Goal: Task Accomplishment & Management: Manage account settings

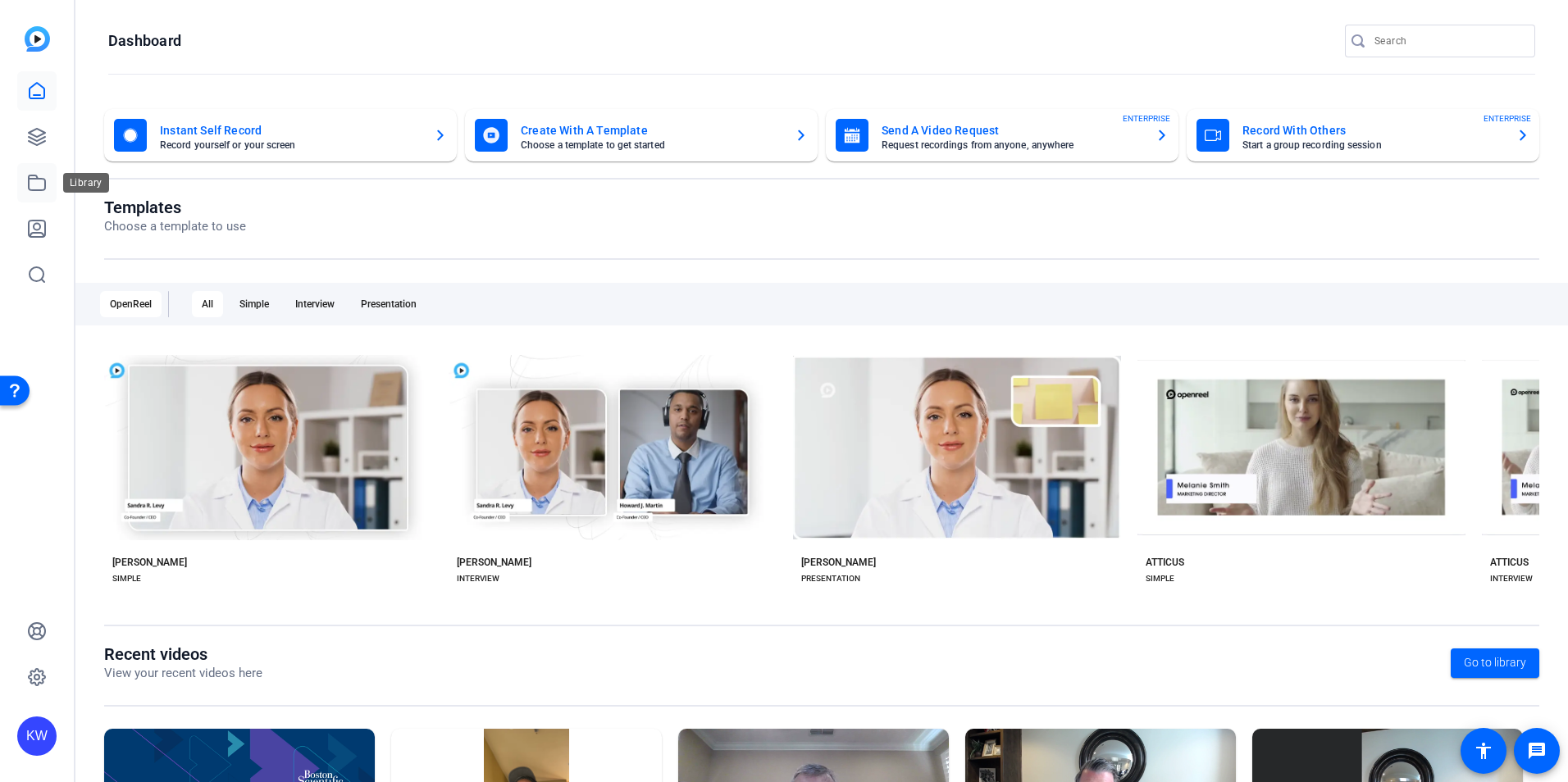
click at [43, 182] on icon at bounding box center [37, 183] width 20 height 20
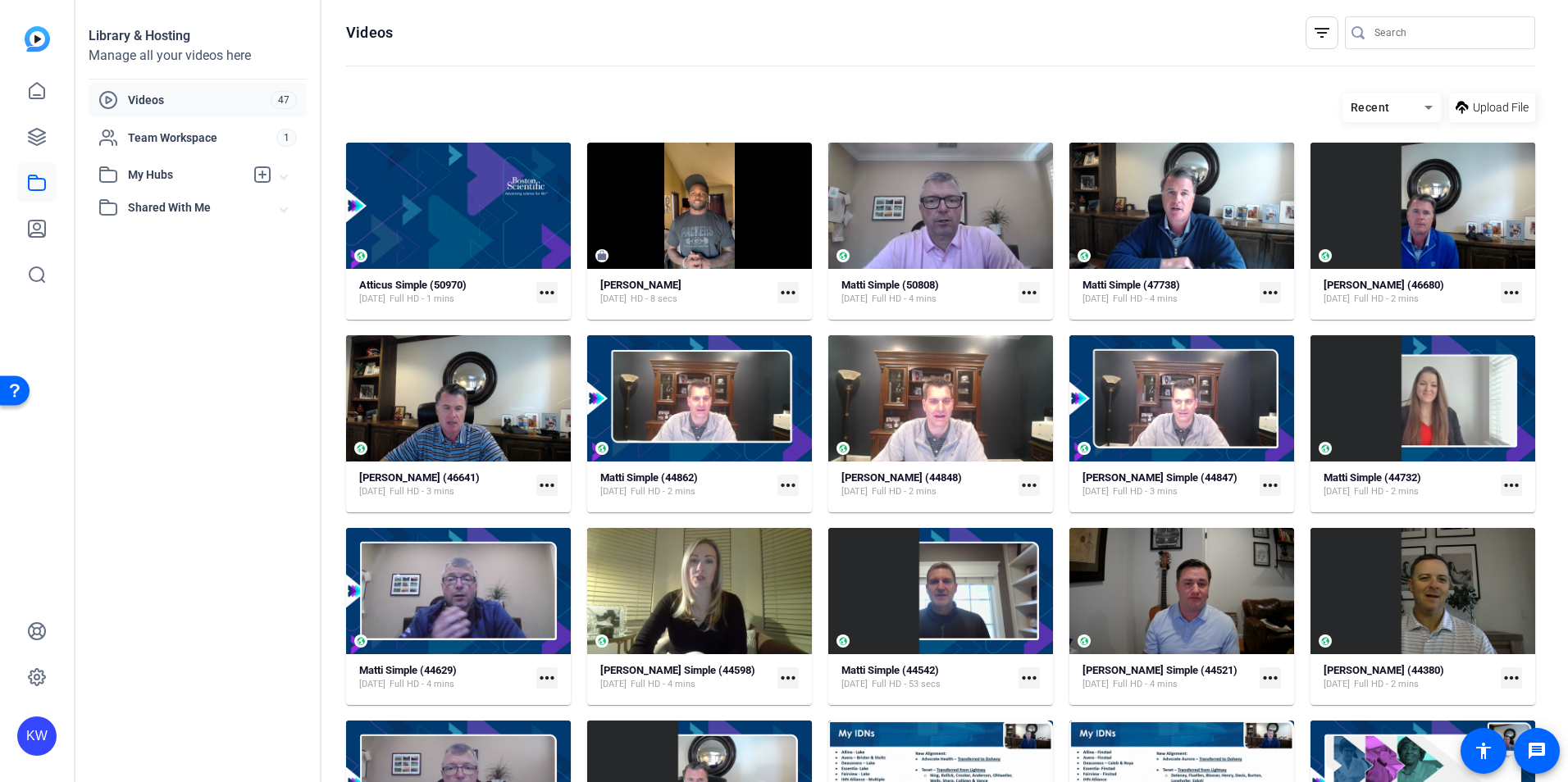
click at [539, 287] on mat-icon "more_horiz" at bounding box center [547, 293] width 21 height 21
click at [539, 287] on div at bounding box center [784, 391] width 1568 height 782
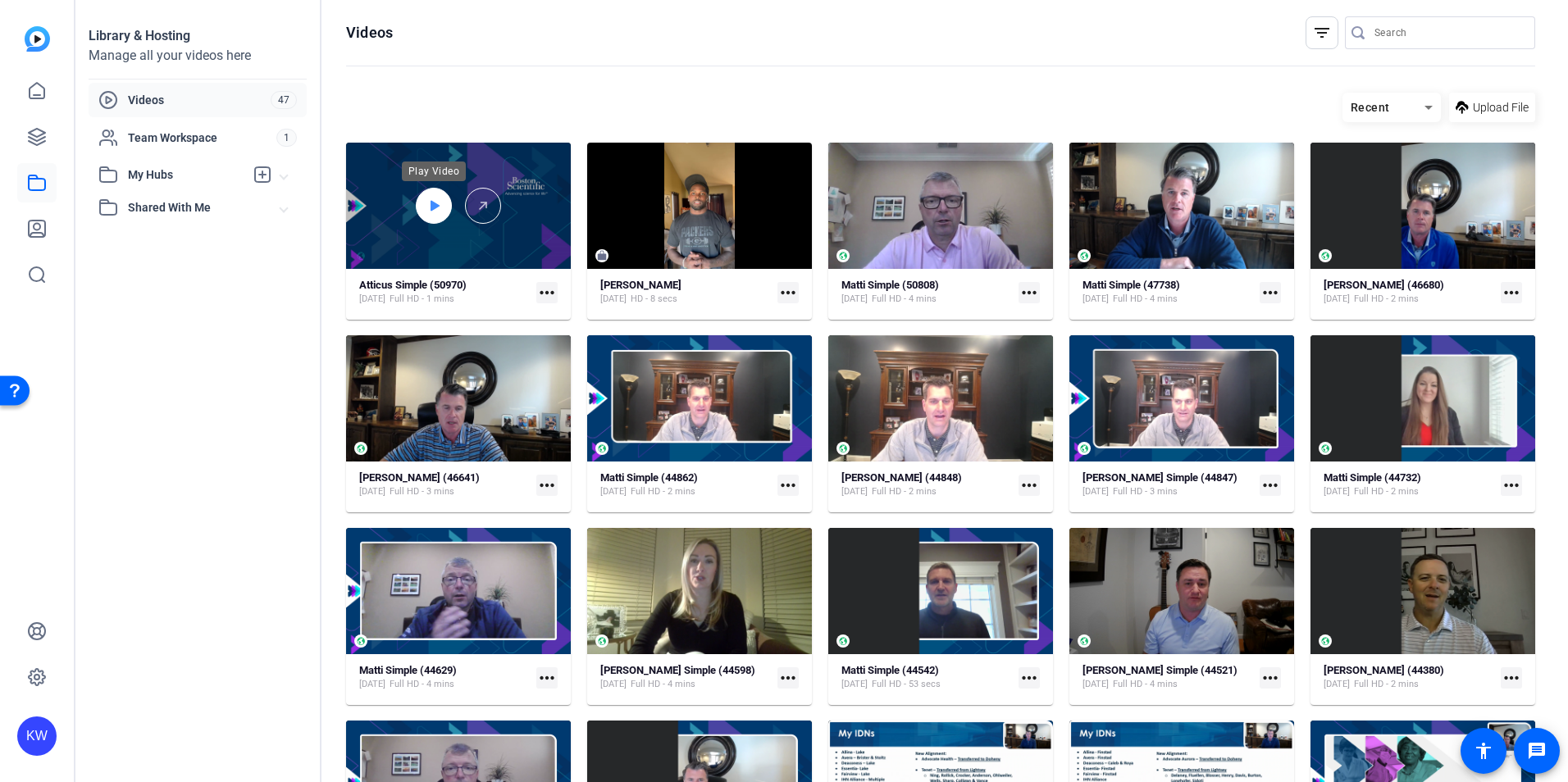
click at [443, 204] on div at bounding box center [434, 206] width 36 height 36
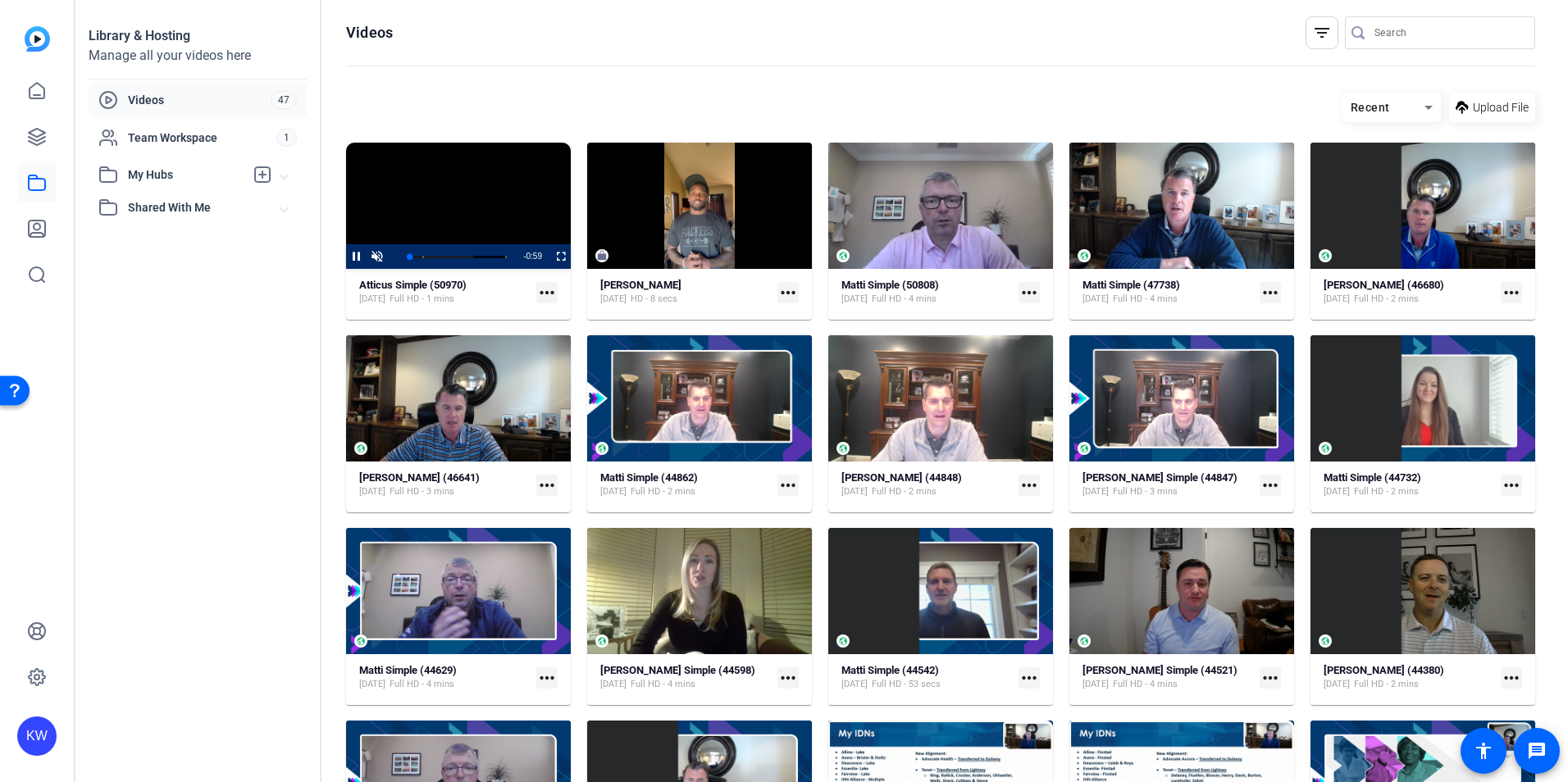
click at [544, 287] on mat-icon "more_horiz" at bounding box center [547, 293] width 21 height 21
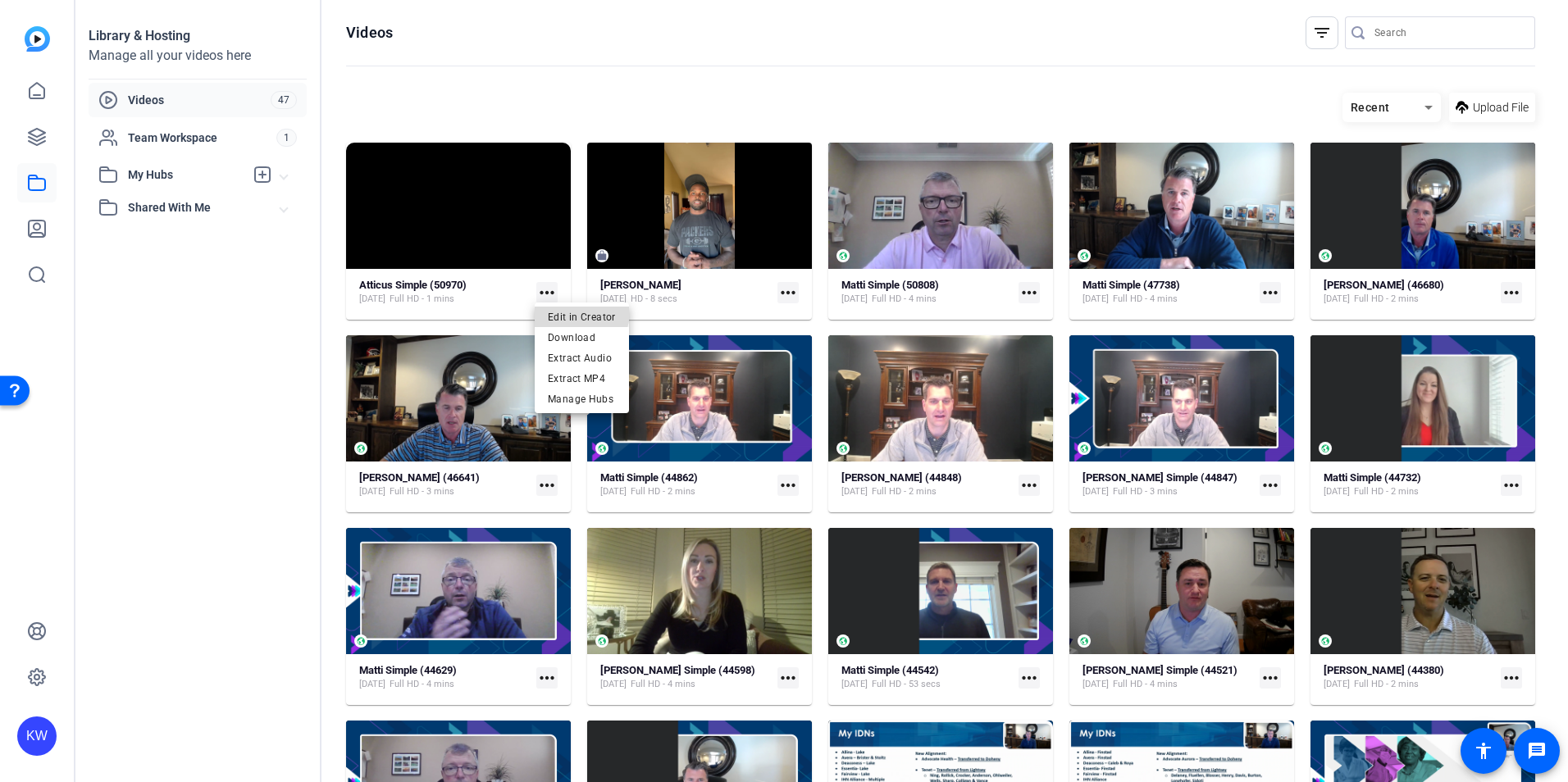
click at [568, 308] on span "Edit in Creator" at bounding box center [582, 317] width 68 height 20
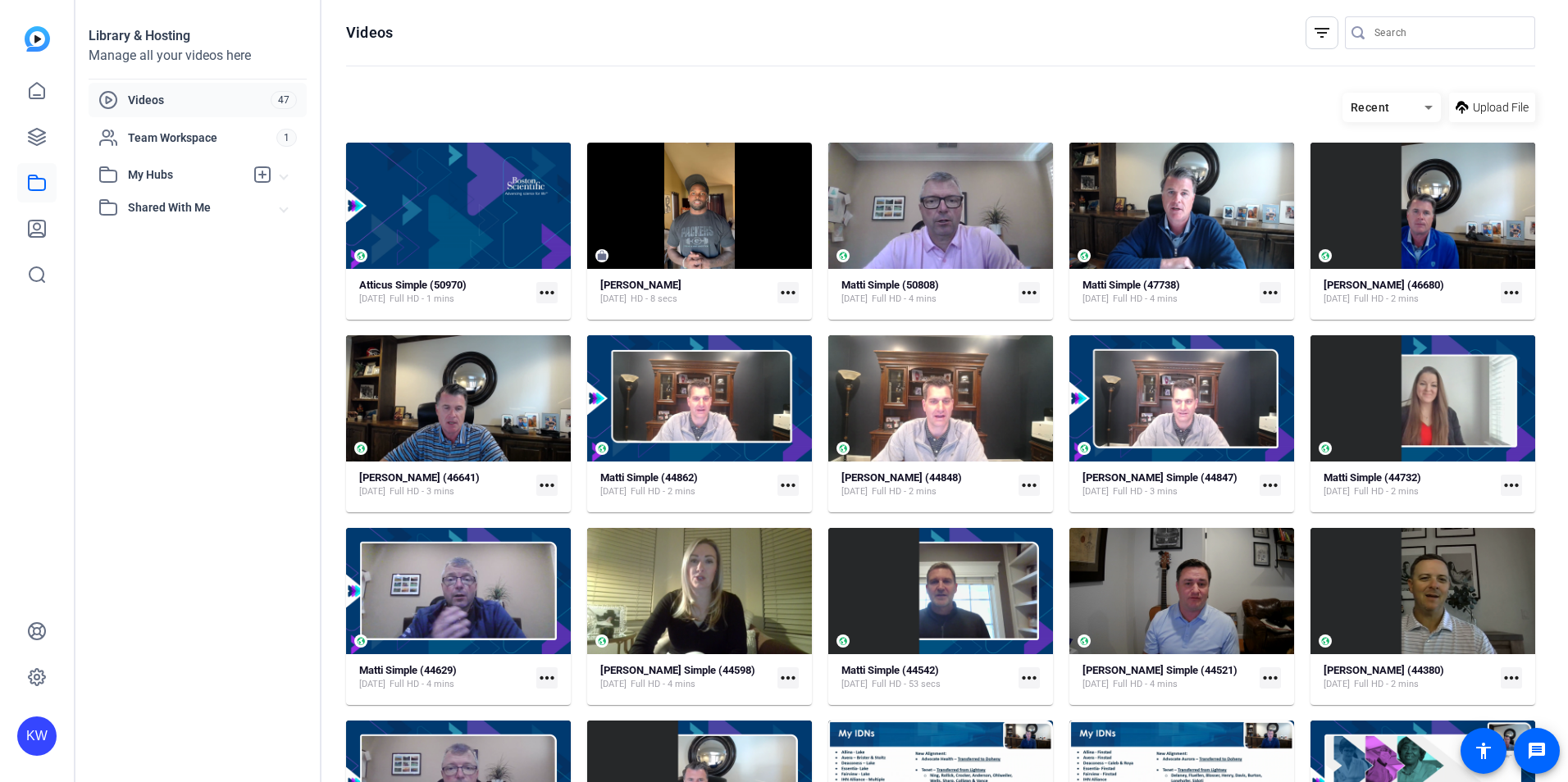
click at [544, 285] on mat-icon "more_horiz" at bounding box center [547, 293] width 21 height 21
click at [458, 183] on div at bounding box center [784, 391] width 1568 height 782
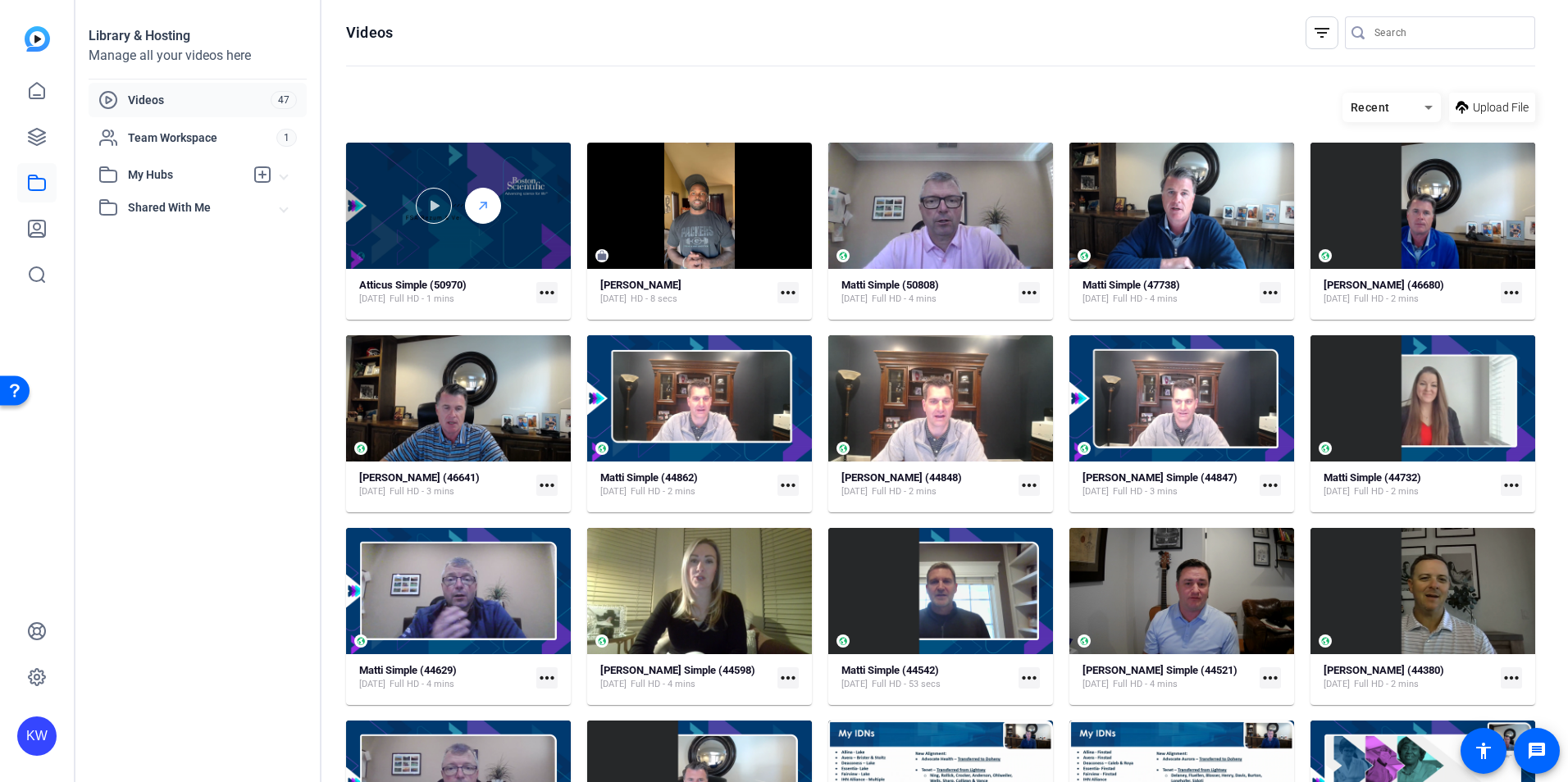
click at [480, 210] on icon at bounding box center [482, 206] width 13 height 20
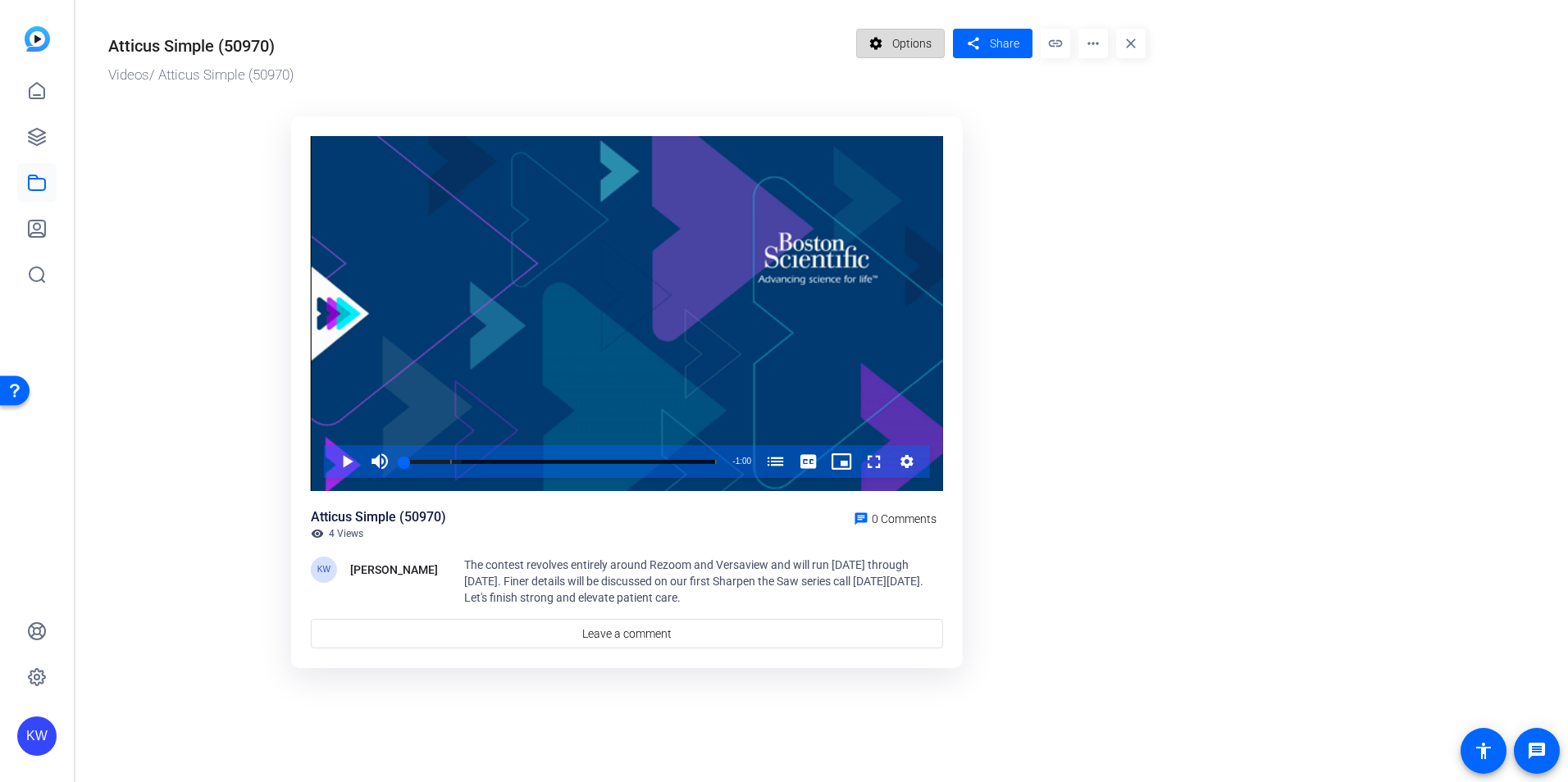
click at [913, 42] on span "Options" at bounding box center [912, 43] width 39 height 31
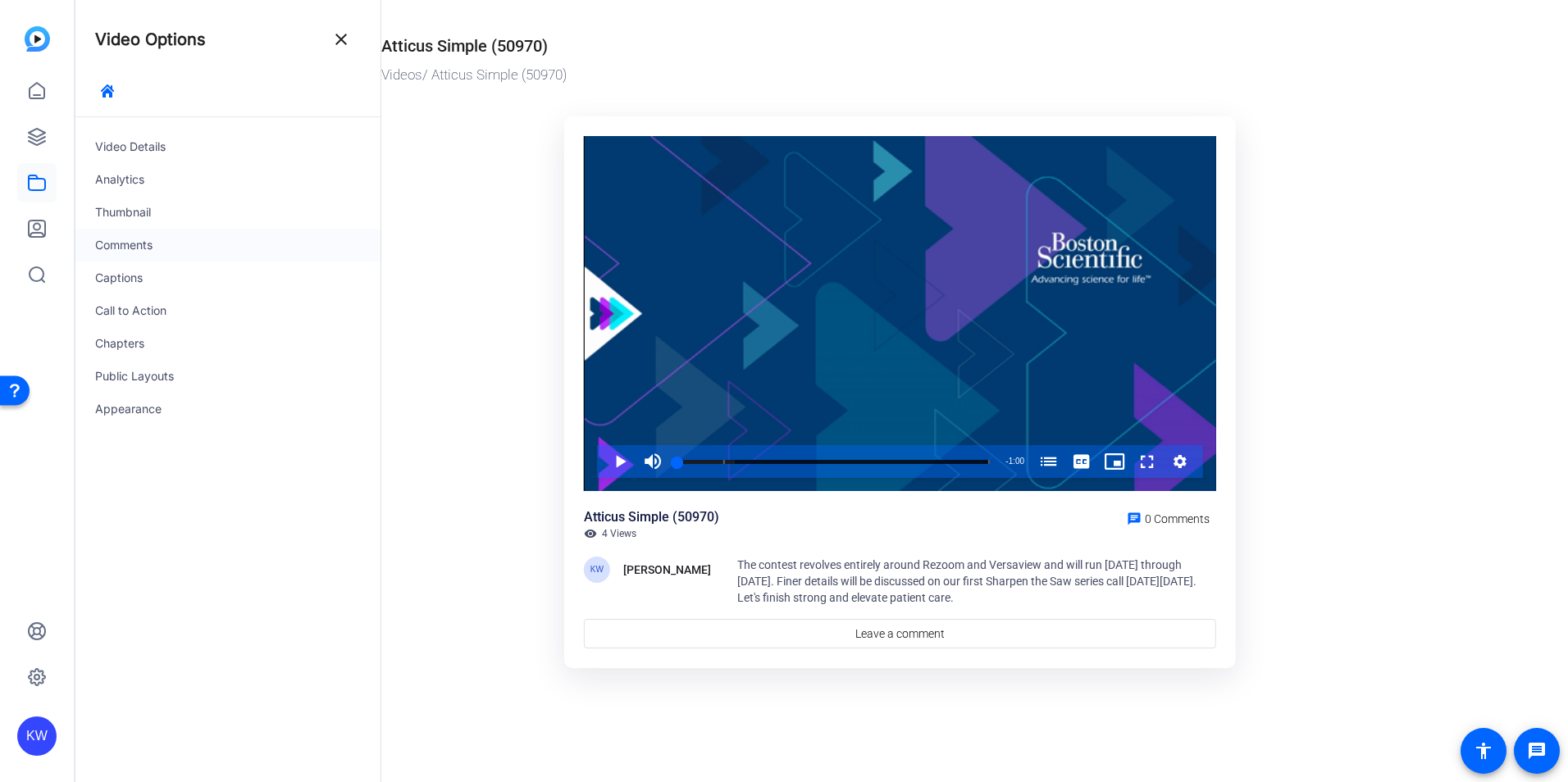
click at [132, 238] on div "Comments" at bounding box center [228, 245] width 305 height 33
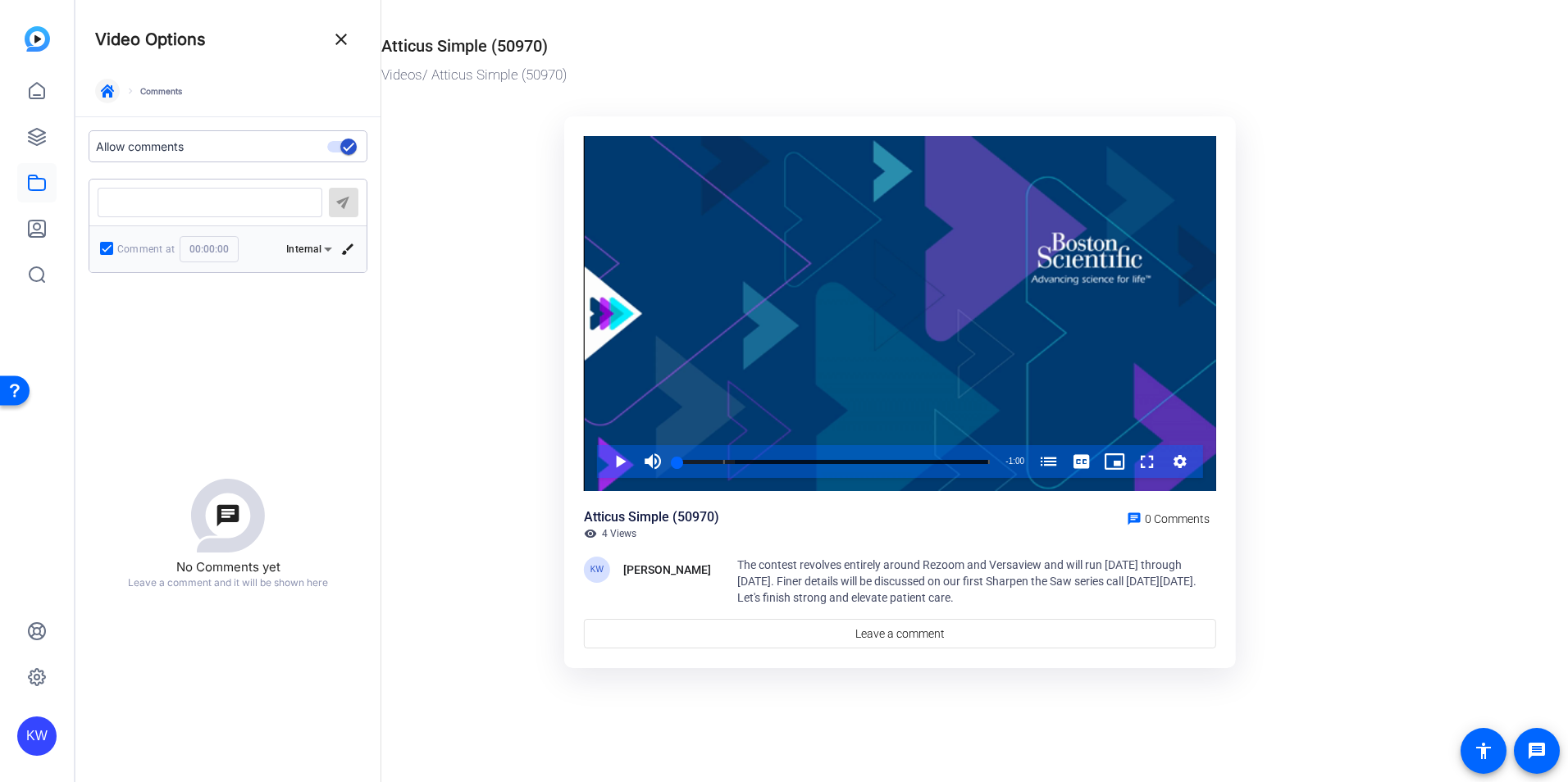
click at [114, 93] on icon "button" at bounding box center [107, 90] width 13 height 13
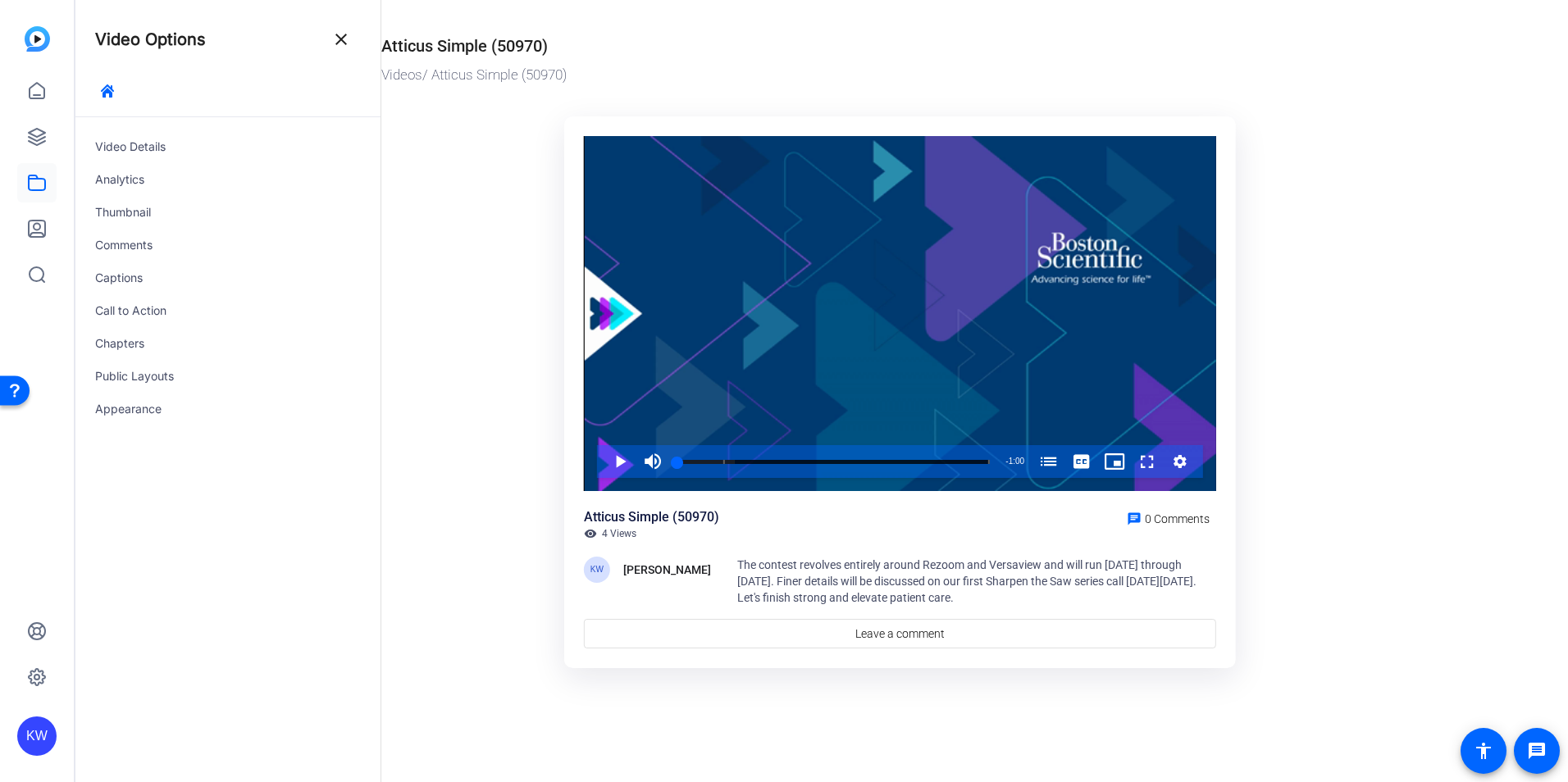
click at [794, 574] on span "The contest revolves entirely around Rezoom and Versaview and will run Septembe…" at bounding box center [967, 582] width 459 height 46
click at [792, 574] on span "The contest revolves entirely around Rezoom and Versaview and will run Septembe…" at bounding box center [967, 582] width 459 height 46
click at [844, 591] on span "The contest revolves entirely around Rezoom and Versaview and will run Septembe…" at bounding box center [967, 582] width 459 height 46
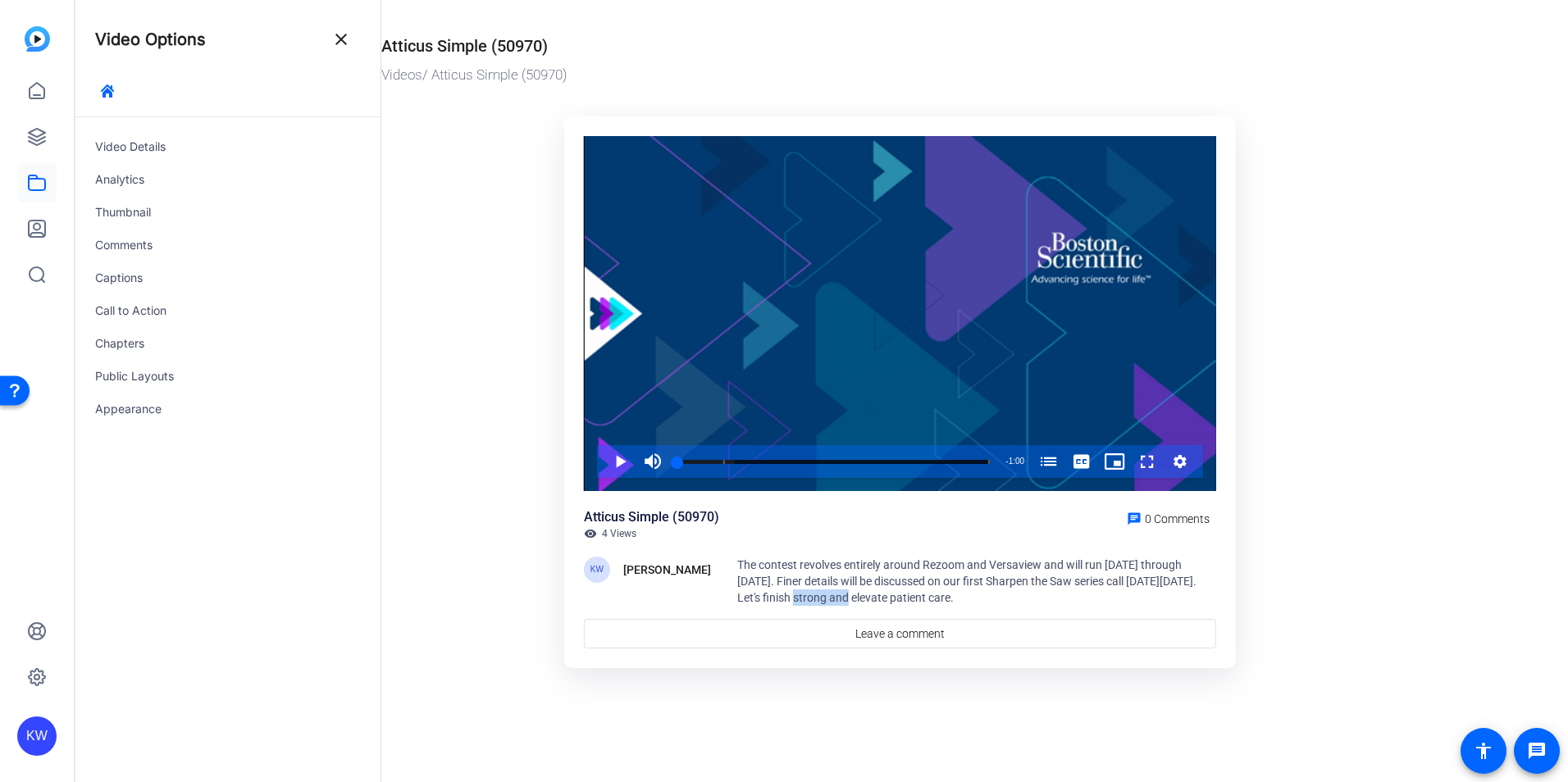
click at [844, 591] on span "The contest revolves entirely around Rezoom and Versaview and will run Septembe…" at bounding box center [967, 582] width 459 height 46
drag, startPoint x: 844, startPoint y: 591, endPoint x: 367, endPoint y: 520, distance: 482.3
click at [367, 520] on div "Video Details Analytics Thumbnail Comments Captions Call to Action Chapters Pub…" at bounding box center [228, 450] width 305 height 665
click at [130, 273] on div "Captions" at bounding box center [228, 278] width 305 height 33
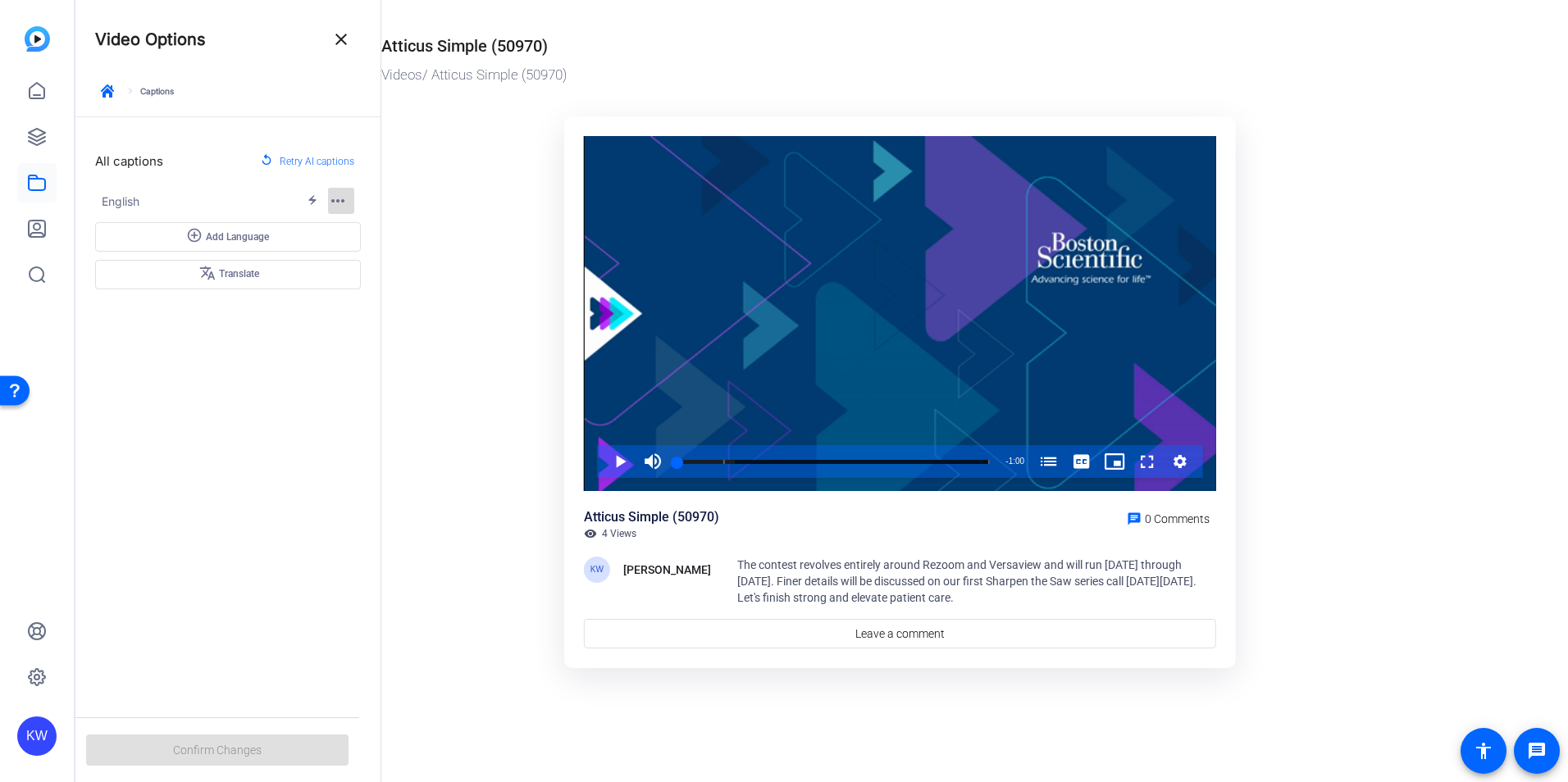
click at [346, 195] on mat-icon "more_horiz" at bounding box center [338, 200] width 20 height 20
click at [358, 270] on span "Delete" at bounding box center [356, 270] width 28 height 12
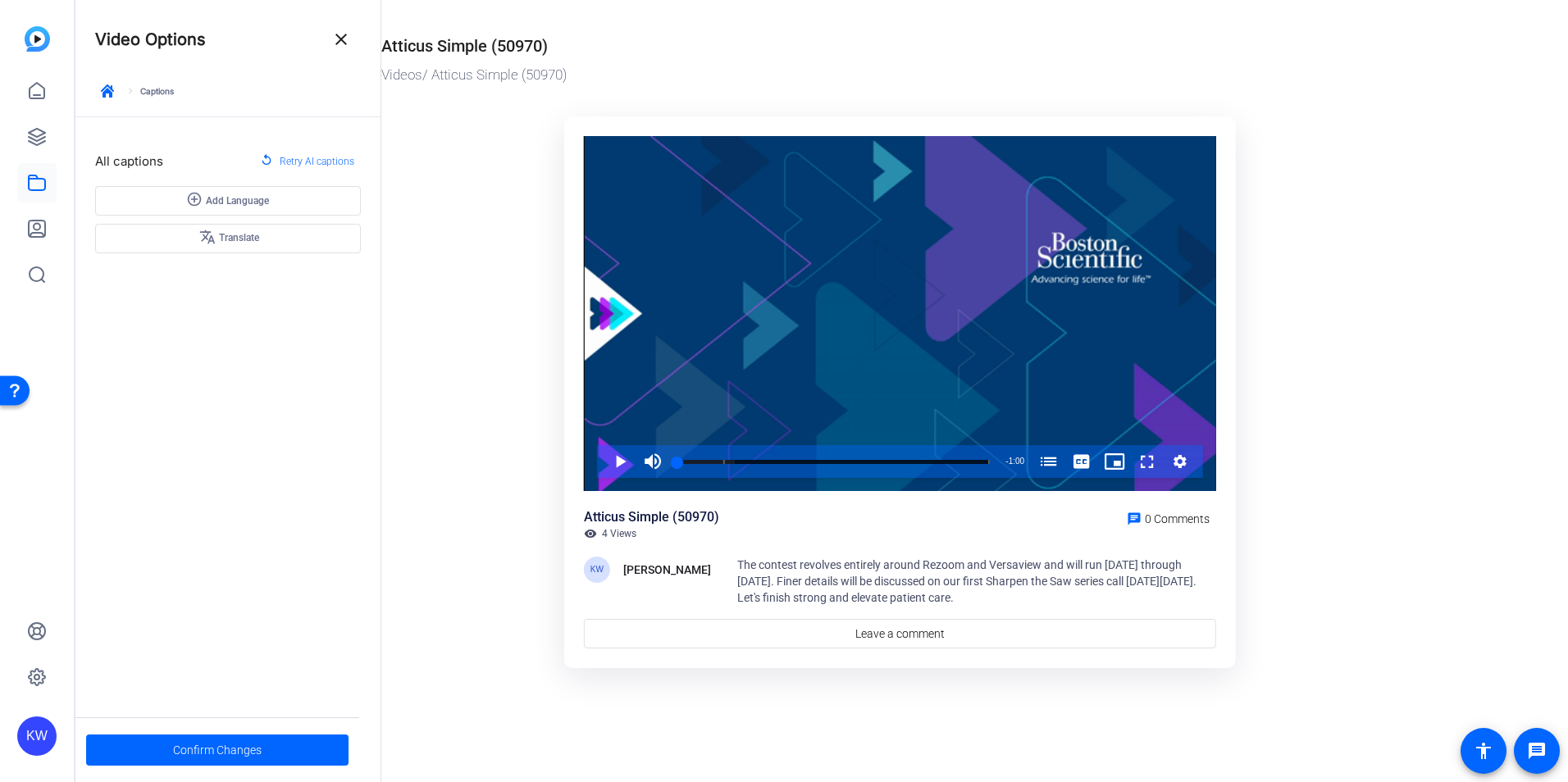
click at [252, 240] on div "add_circle_outline Add Language translate Translate" at bounding box center [228, 220] width 266 height 67
click at [833, 579] on span "The contest revolves entirely around Rezoom and Versaview and will run Septembe…" at bounding box center [967, 582] width 459 height 46
click at [633, 568] on div "Katrina Willert" at bounding box center [667, 569] width 88 height 20
drag, startPoint x: 633, startPoint y: 568, endPoint x: 913, endPoint y: 575, distance: 280.1
click at [913, 575] on span "The contest revolves entirely around Rezoom and Versaview and will run Septembe…" at bounding box center [967, 582] width 459 height 46
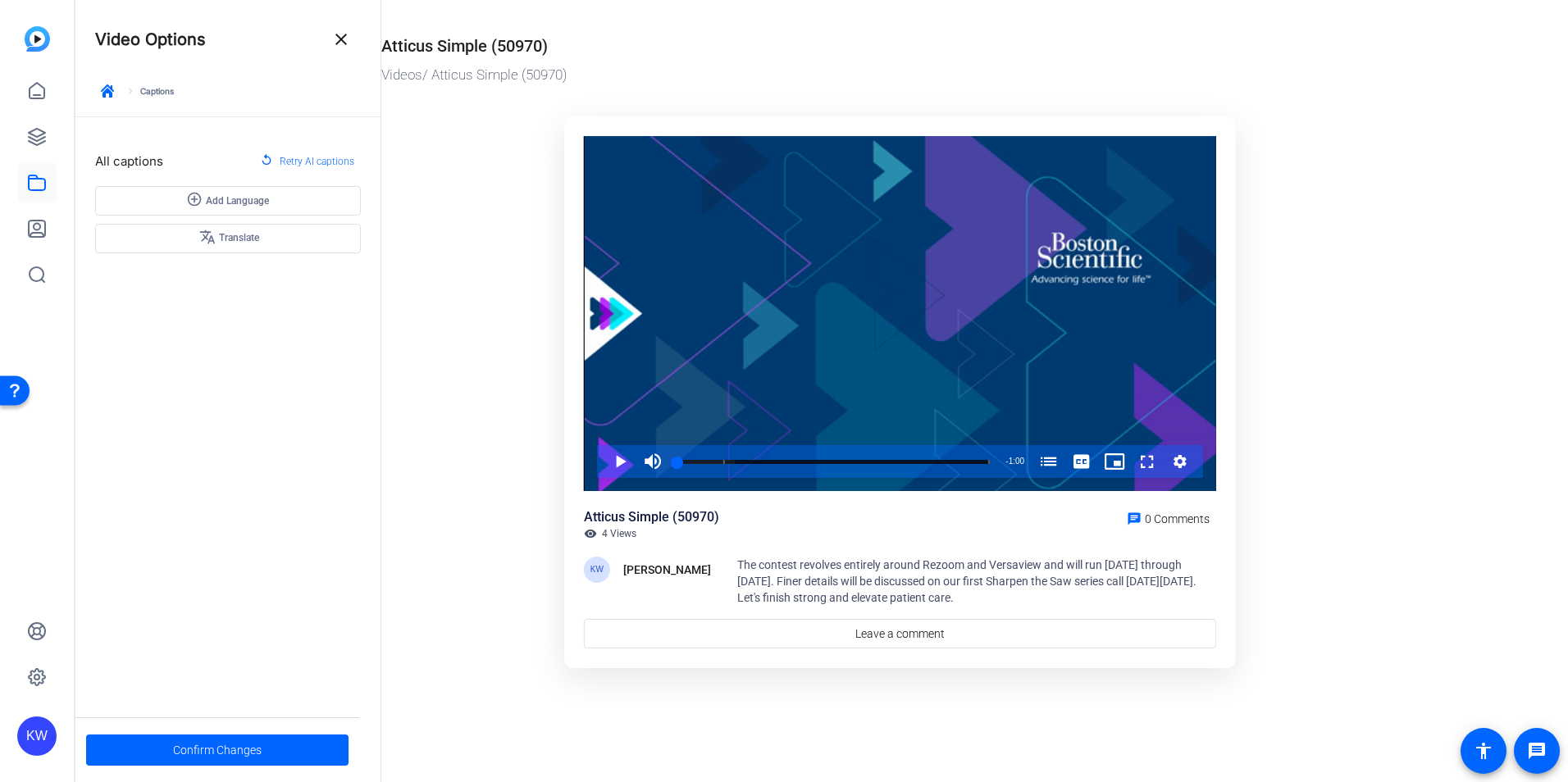
click at [1056, 583] on span "The contest revolves entirely around Rezoom and Versaview and will run Septembe…" at bounding box center [967, 582] width 459 height 46
click at [1056, 583] on span "The contest revolves entirely around Rezoom and Versaview and will run Septembe…" at bounding box center [967, 582] width 459 height 46
click at [506, 324] on ktd-grid "Video Player is loading. Play Video Play Mute Current Time 0:00 / Duration 1:00…" at bounding box center [900, 393] width 1038 height 574
click at [154, 88] on div "keyboard_arrow_right Captions" at bounding box center [228, 98] width 266 height 38
click at [237, 231] on div "add_circle_outline Add Language translate Translate" at bounding box center [228, 220] width 266 height 67
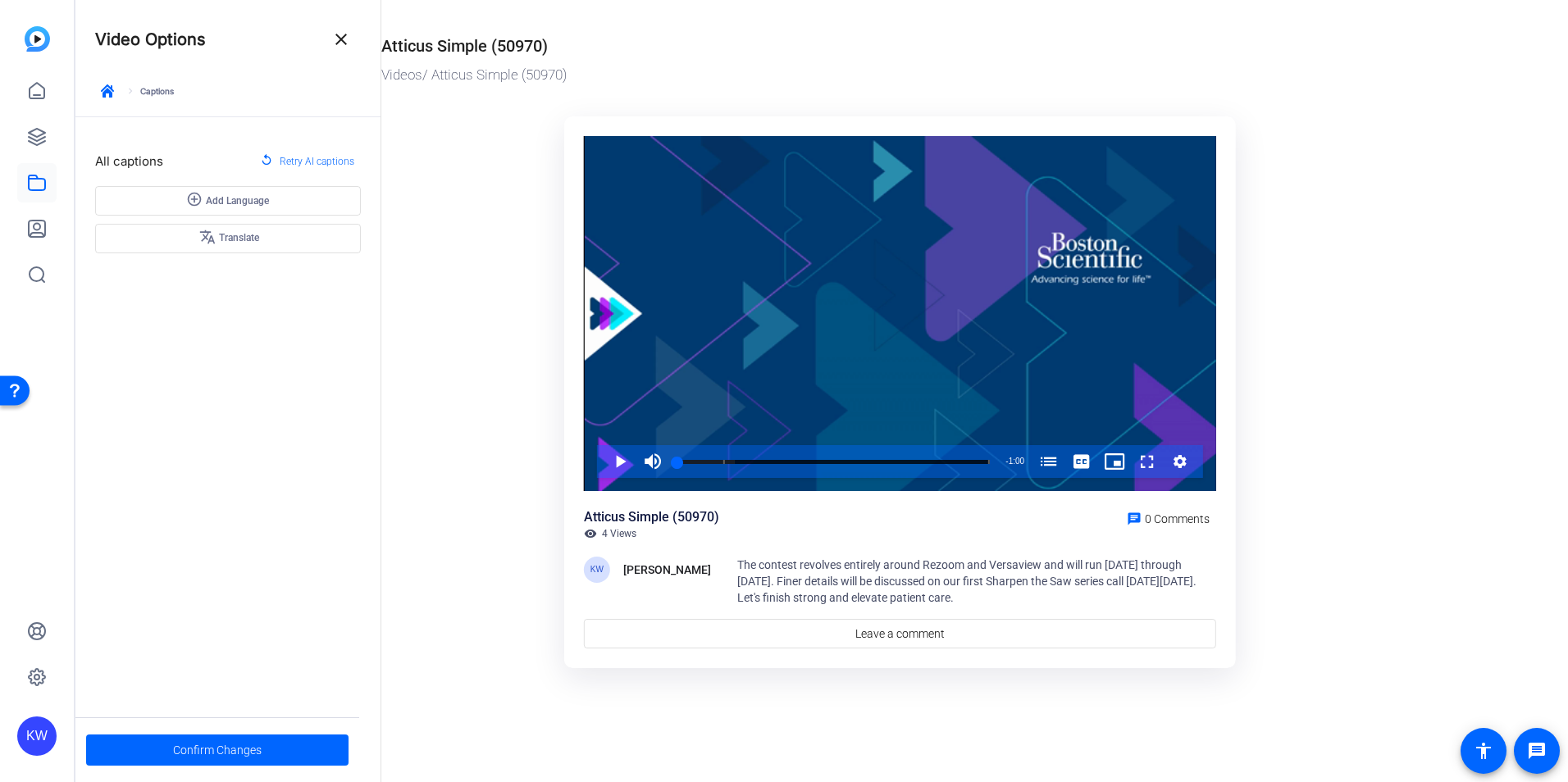
click at [235, 242] on div "add_circle_outline Add Language translate Translate" at bounding box center [228, 220] width 266 height 67
click at [278, 166] on span at bounding box center [307, 161] width 107 height 39
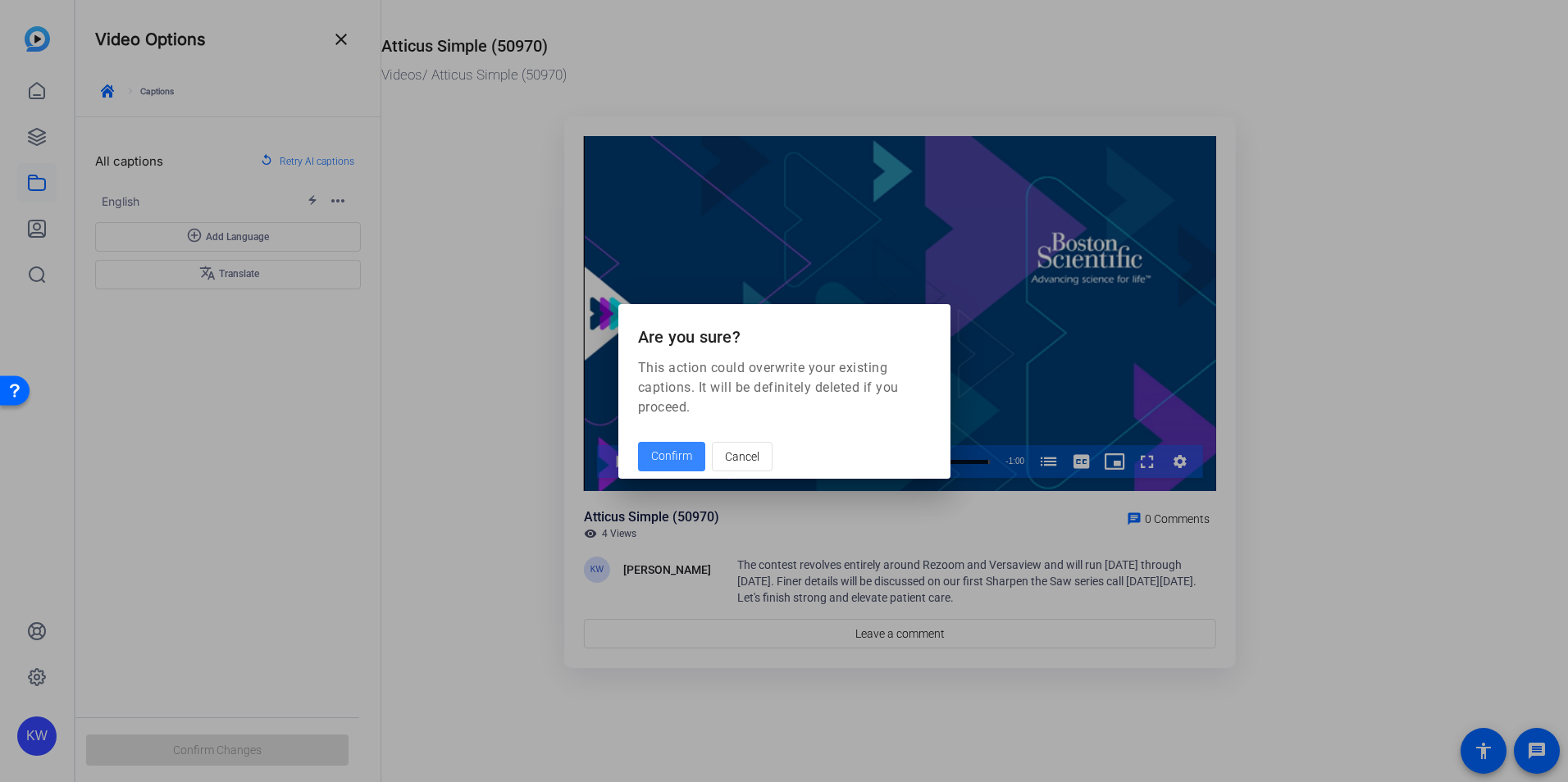
click at [687, 457] on span "Confirm" at bounding box center [671, 456] width 41 height 17
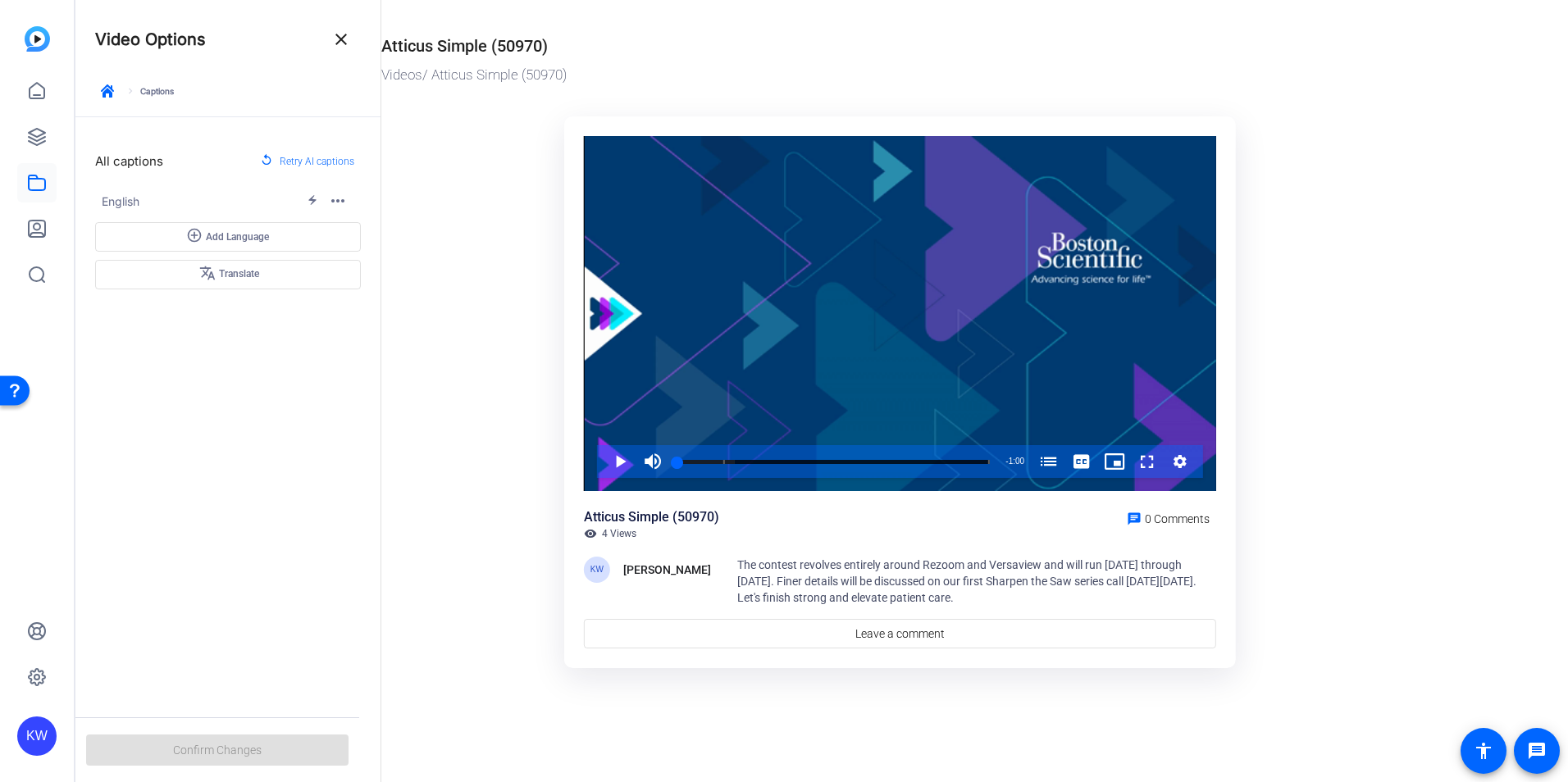
click at [915, 612] on div "Atticus Simple (50970) visibility 4 Views chat 0 Comments KW Katrina Willert Th…" at bounding box center [899, 577] width 632 height 141
click at [923, 601] on span "The contest revolves entirely around Rezoom and Versaview and will run Septembe…" at bounding box center [967, 582] width 459 height 46
click at [335, 199] on mat-icon "more_horiz" at bounding box center [338, 200] width 20 height 20
click at [352, 268] on span "Delete" at bounding box center [356, 270] width 28 height 12
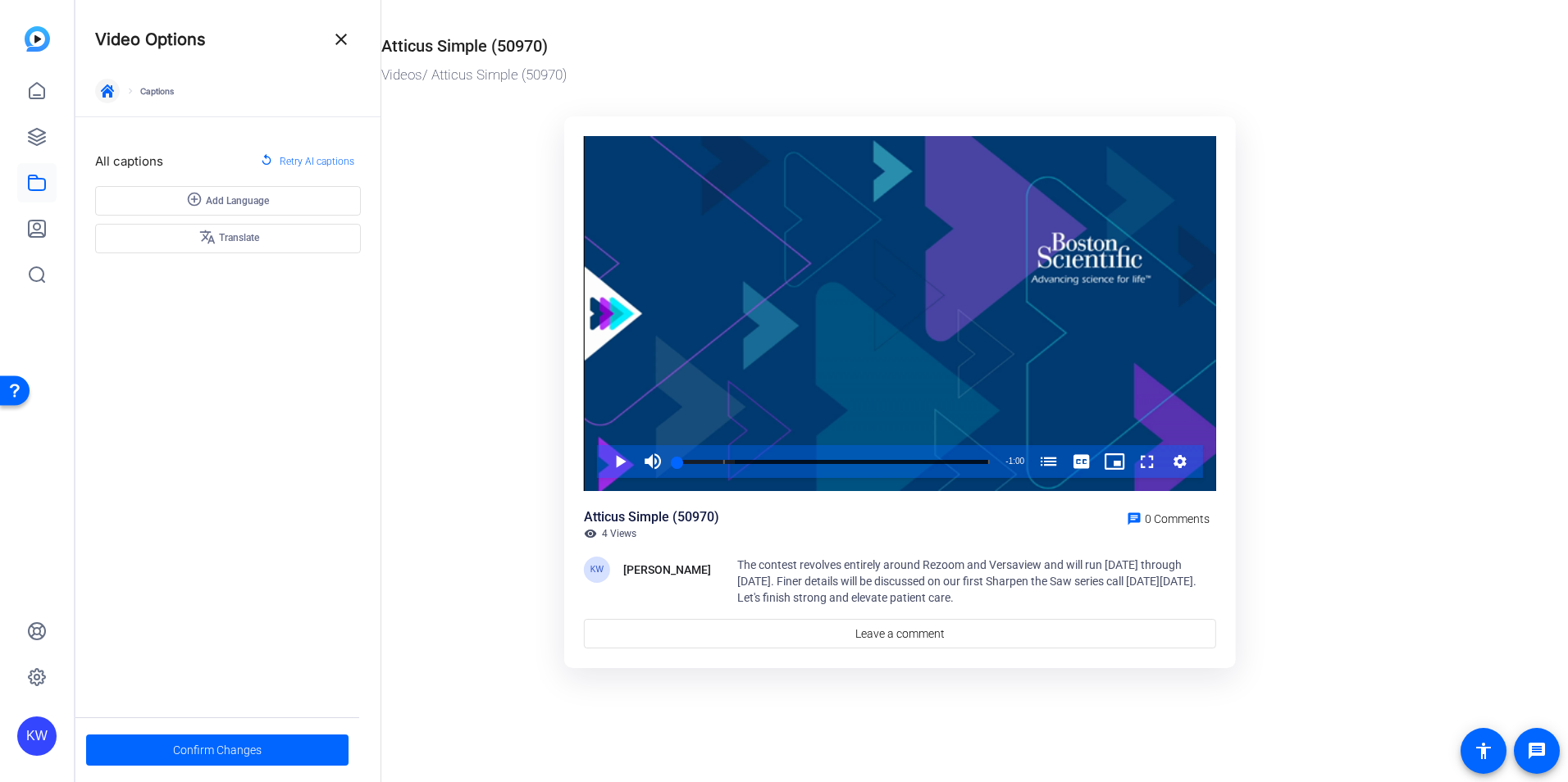
click at [109, 92] on icon "button" at bounding box center [107, 90] width 13 height 13
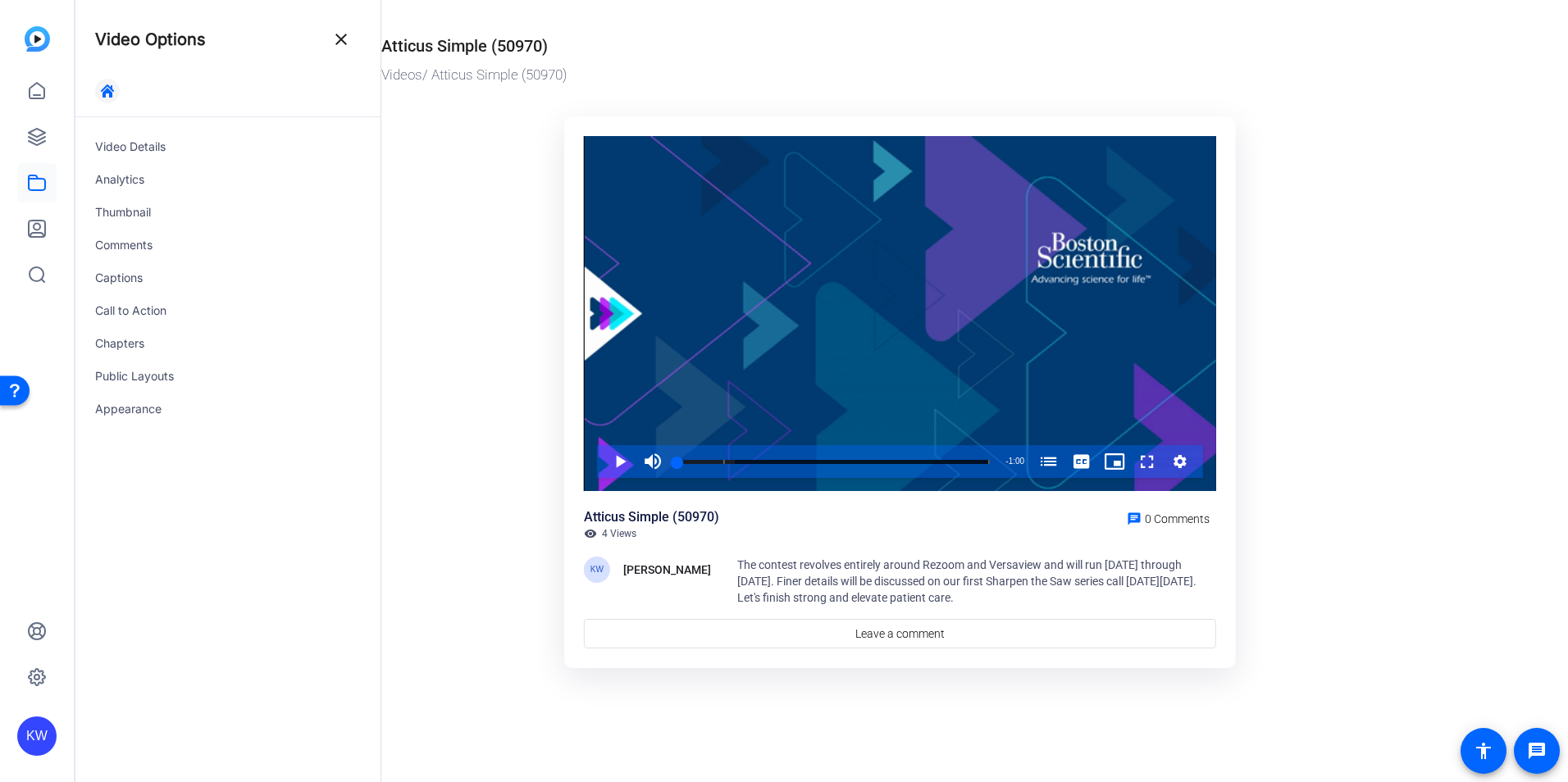
click at [115, 82] on span "button" at bounding box center [107, 90] width 39 height 39
click at [107, 180] on div "Analytics" at bounding box center [228, 179] width 305 height 33
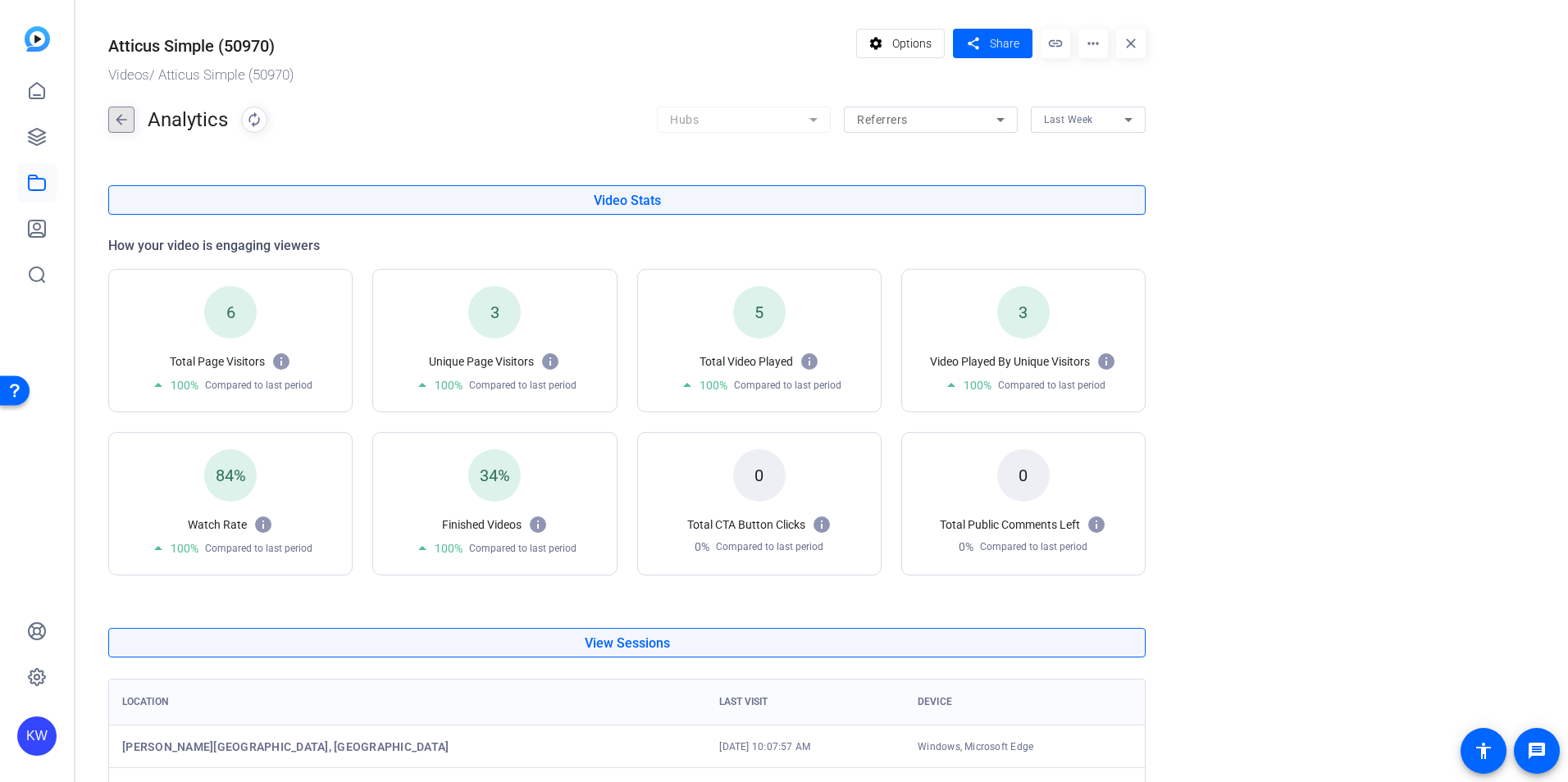
click at [114, 113] on mat-icon "arrow_back" at bounding box center [122, 120] width 25 height 27
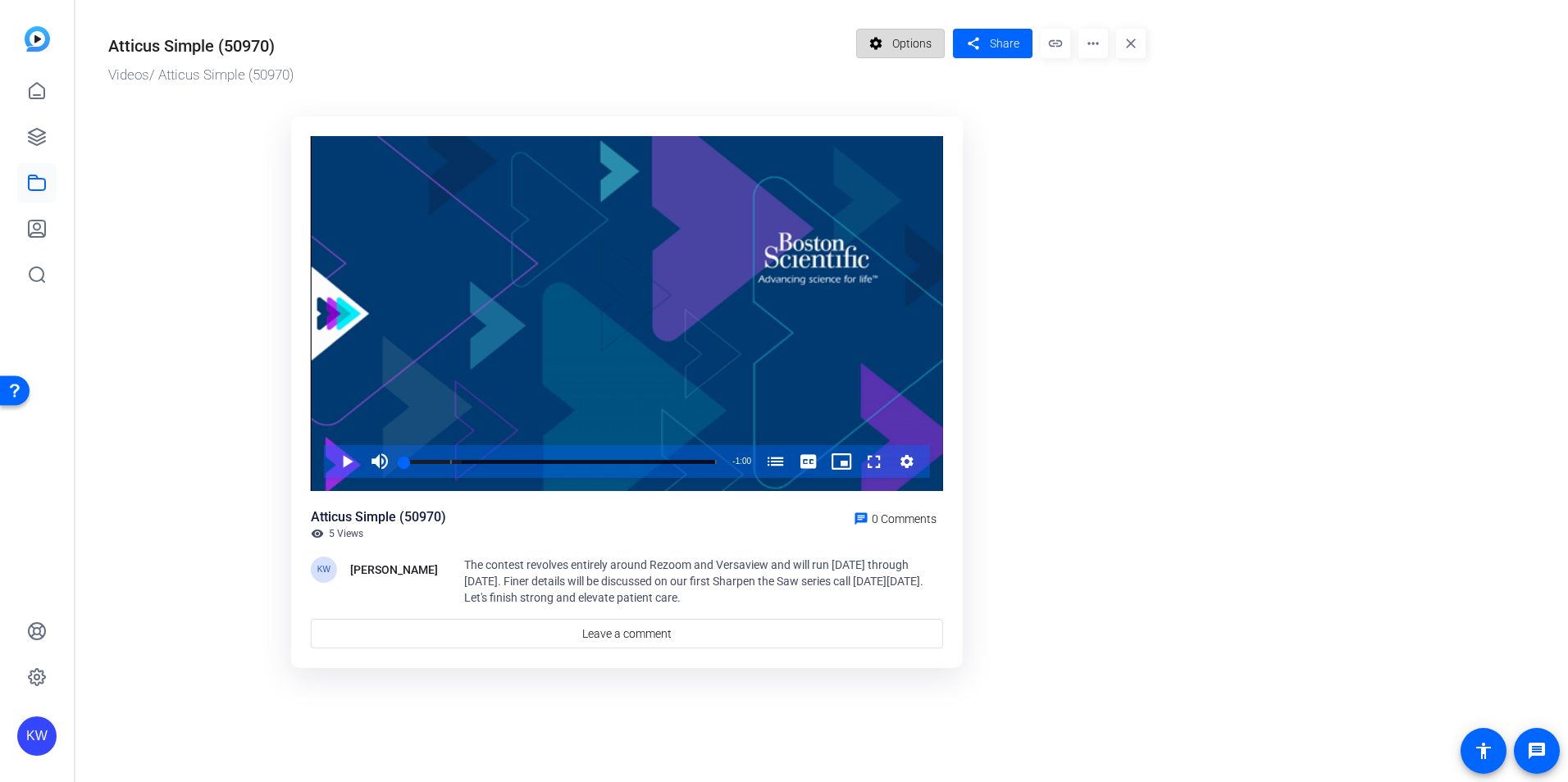
click at [882, 50] on mat-icon "settings" at bounding box center [875, 43] width 20 height 31
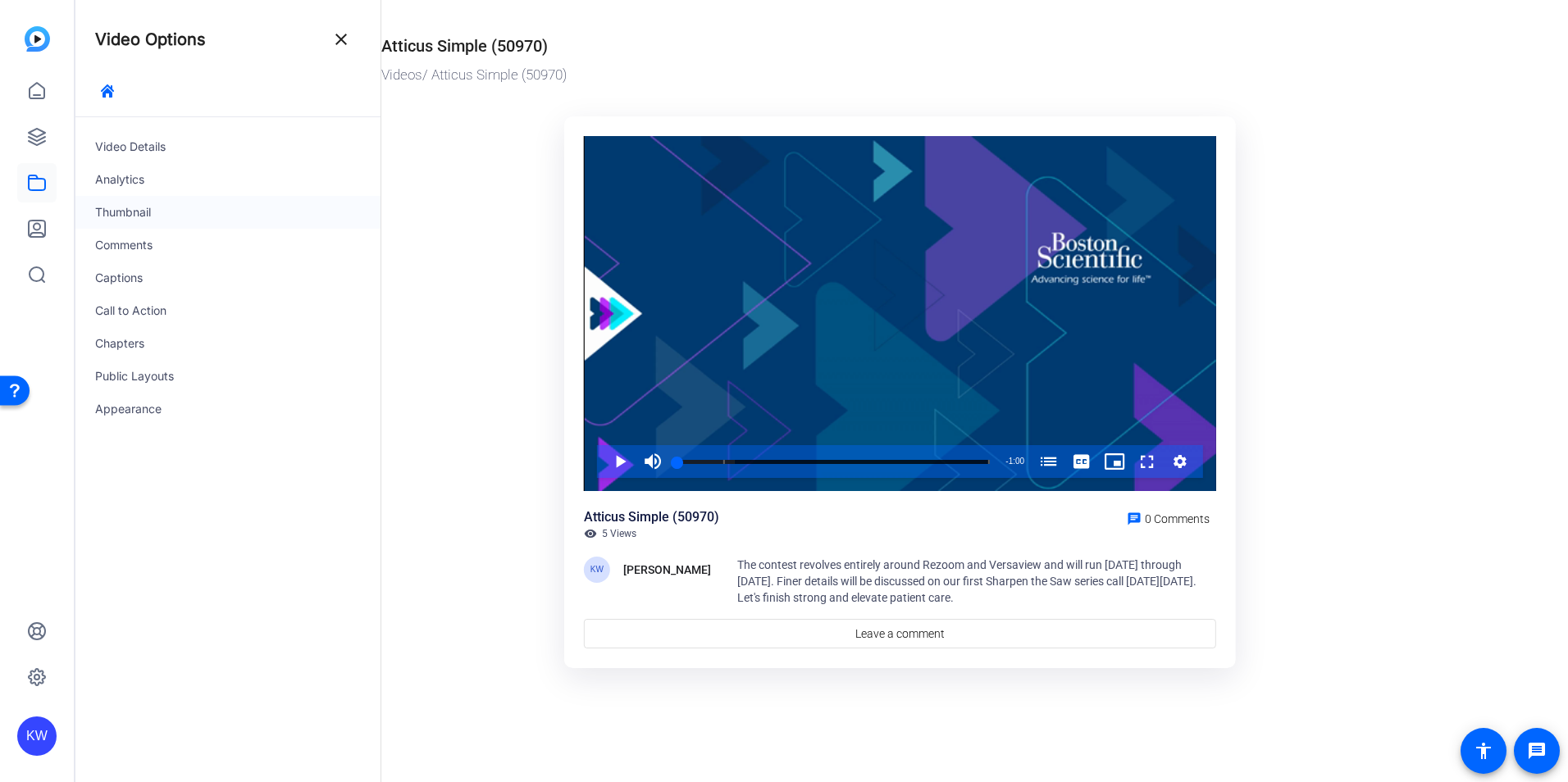
click at [122, 198] on div "Thumbnail" at bounding box center [228, 212] width 305 height 33
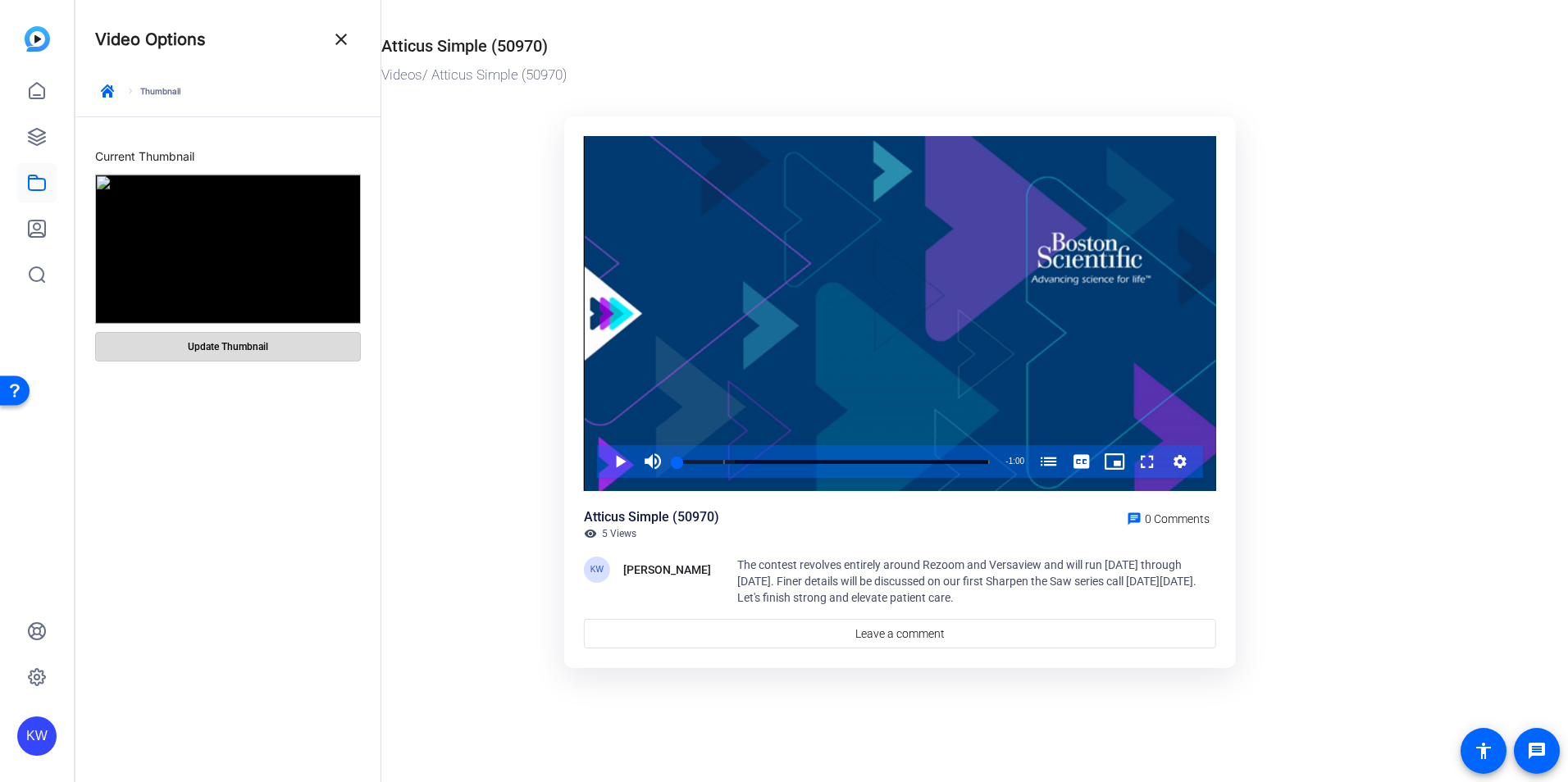
click at [209, 348] on span "Update Thumbnail" at bounding box center [228, 347] width 81 height 13
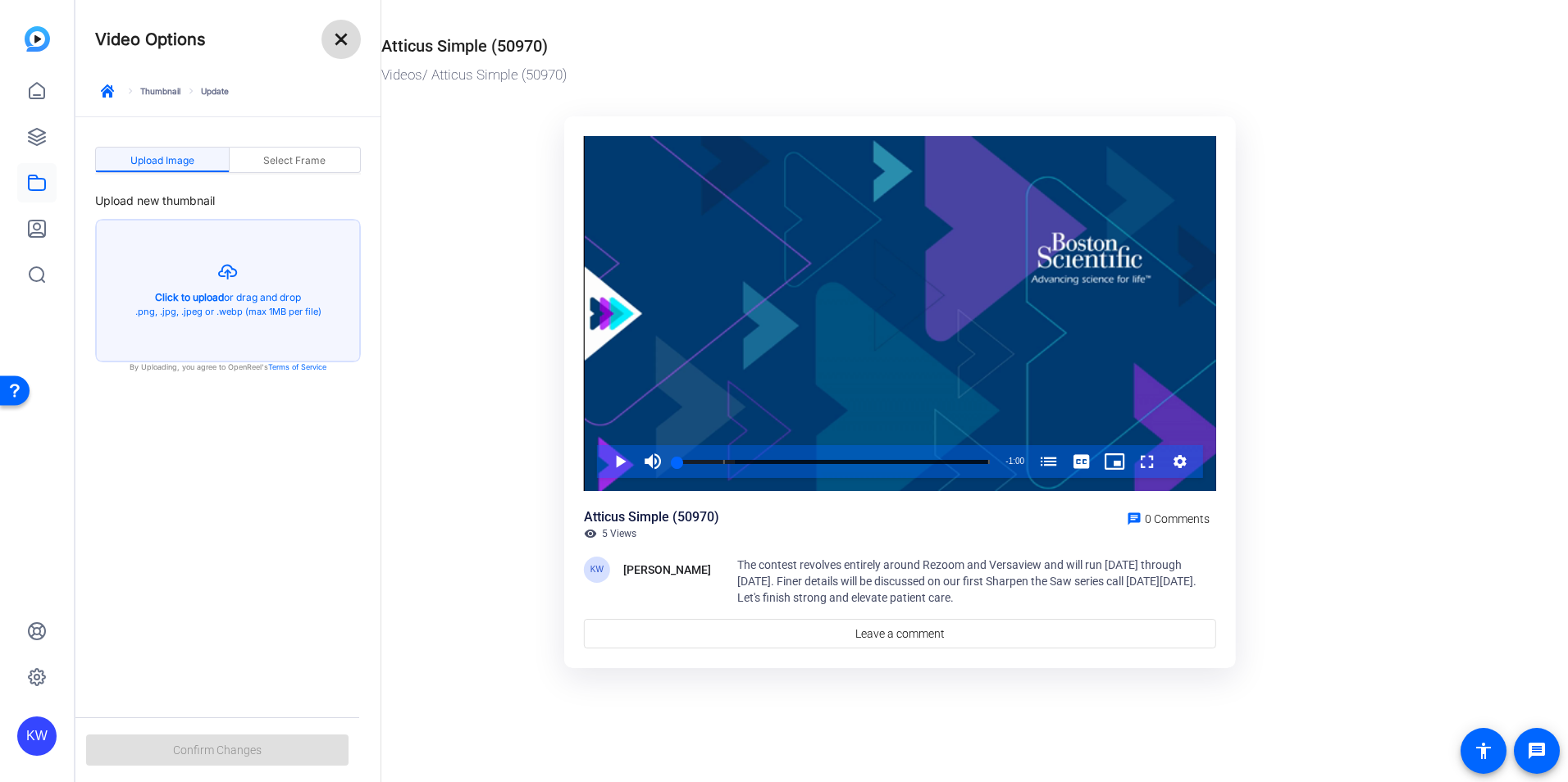
click at [342, 32] on mat-icon "close" at bounding box center [341, 39] width 20 height 20
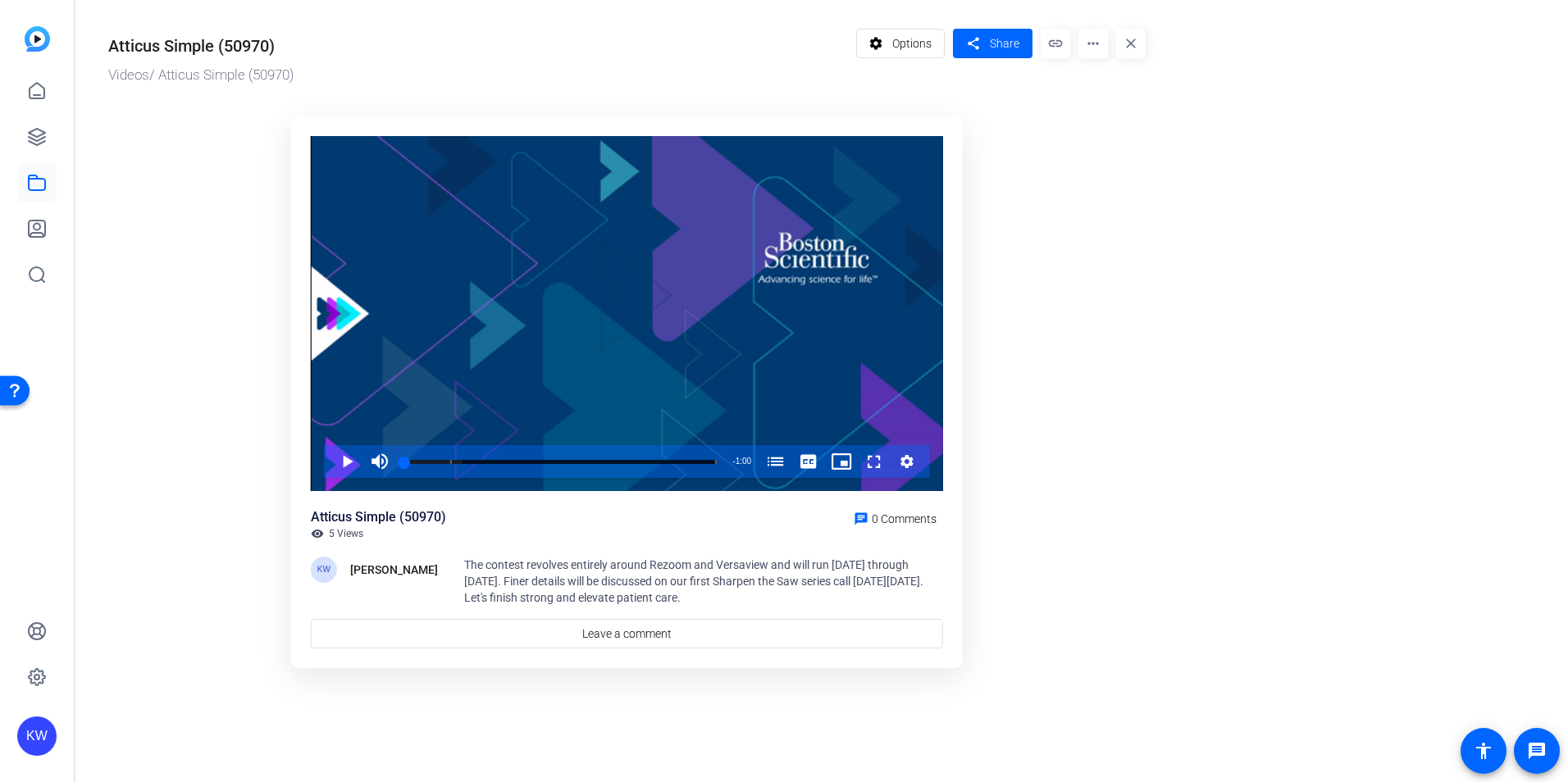
click at [1086, 29] on mat-icon "more_horiz" at bounding box center [1093, 43] width 29 height 29
click at [1109, 220] on div at bounding box center [784, 391] width 1568 height 782
click at [926, 49] on span "Options" at bounding box center [912, 43] width 39 height 31
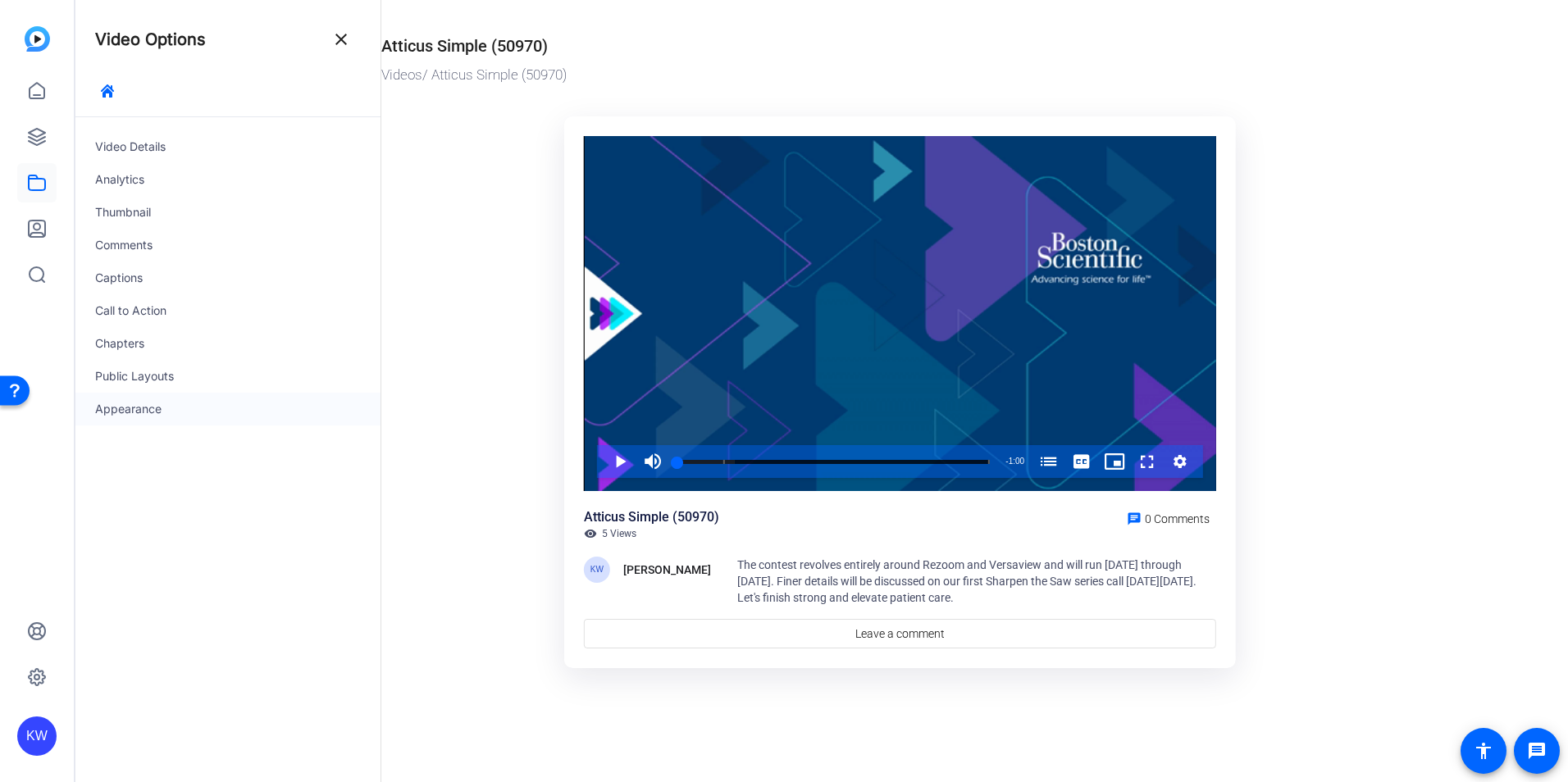
click at [136, 413] on div "Appearance" at bounding box center [228, 409] width 305 height 33
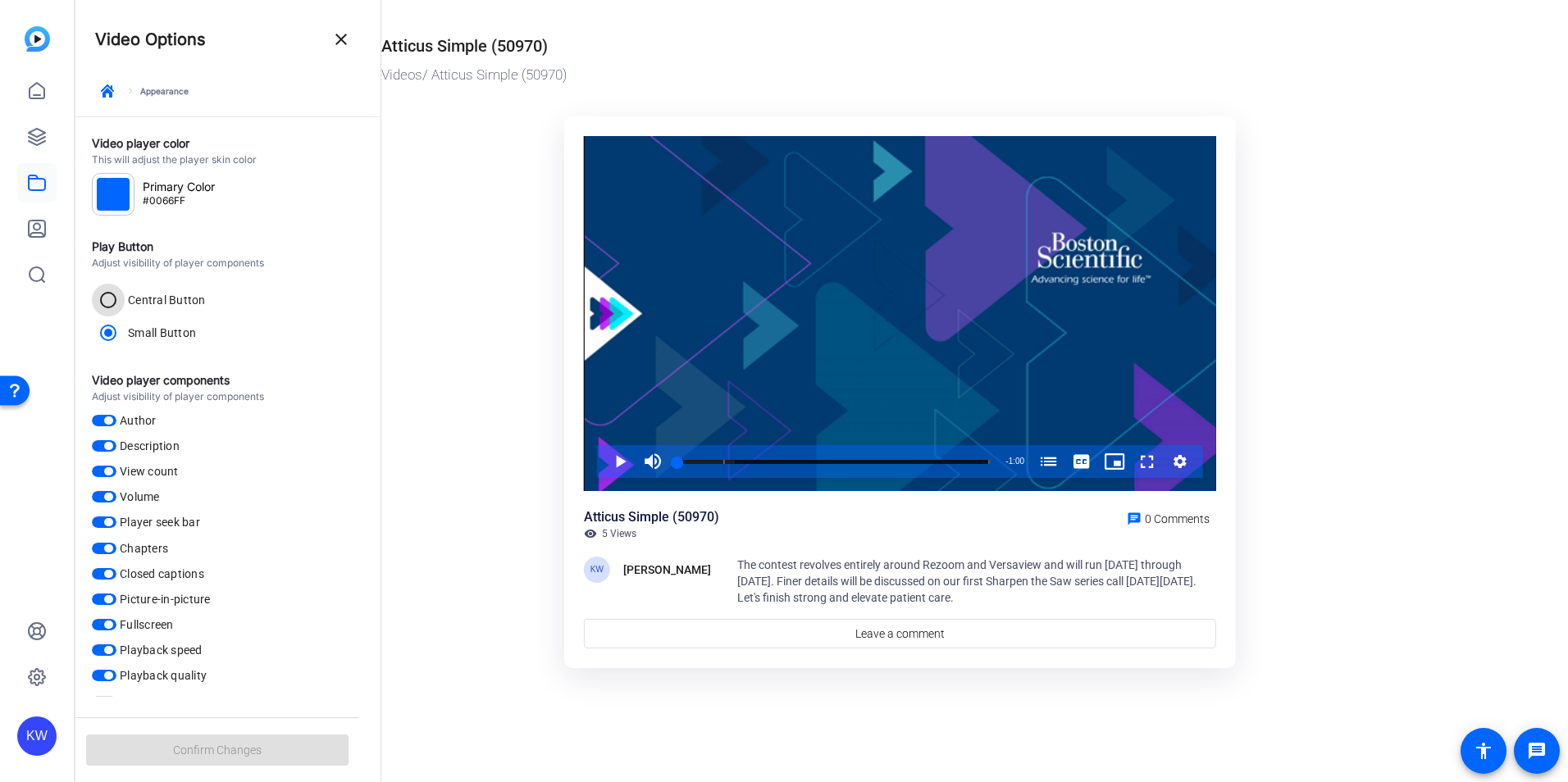
click at [103, 306] on input "Central Button" at bounding box center [108, 300] width 33 height 33
radio input "true"
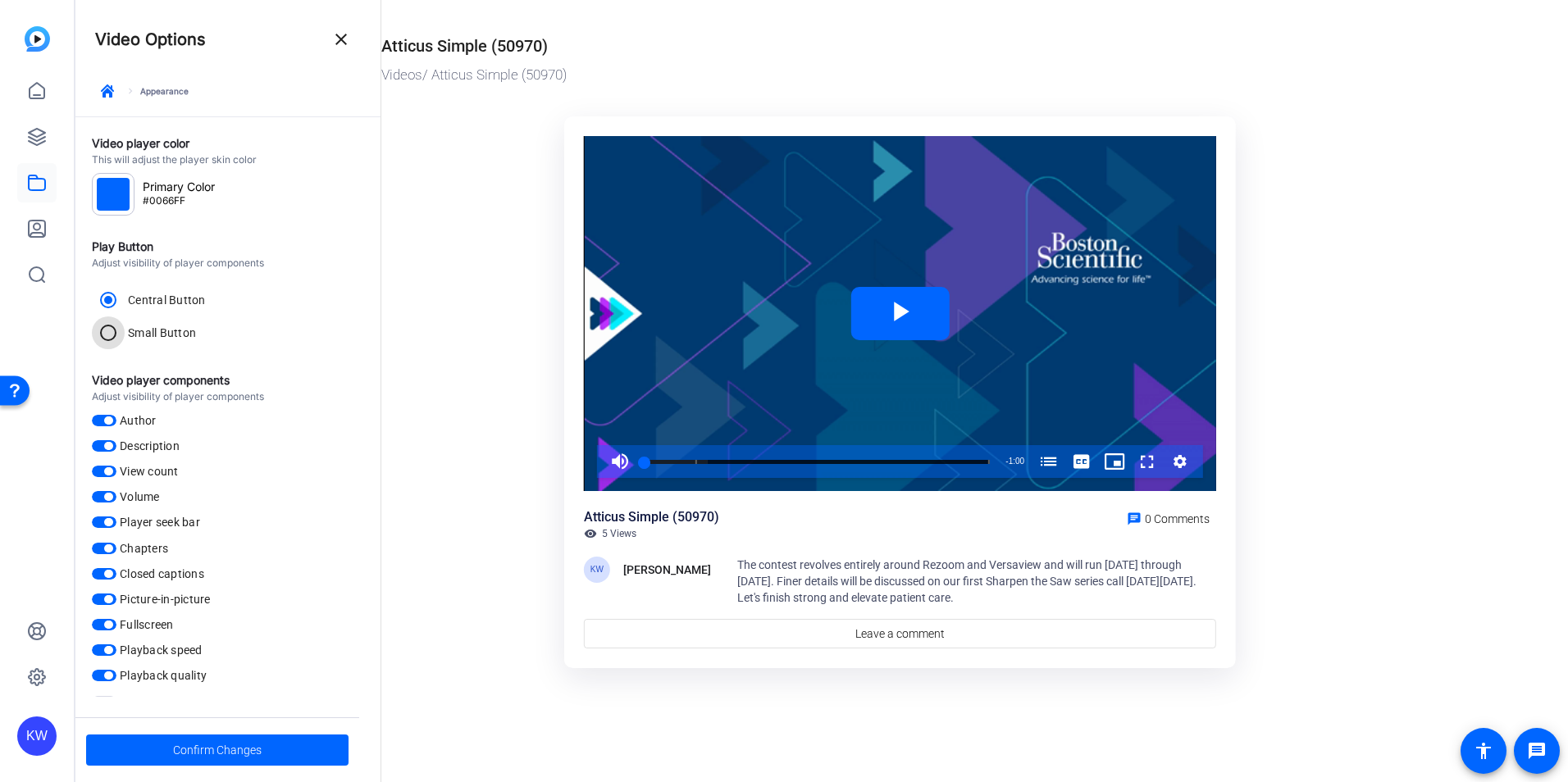
click at [109, 339] on input "Small Button" at bounding box center [108, 332] width 33 height 33
radio input "true"
click at [110, 299] on input "Central Button" at bounding box center [108, 300] width 33 height 33
radio input "true"
click at [108, 449] on span "button" at bounding box center [107, 445] width 8 height 8
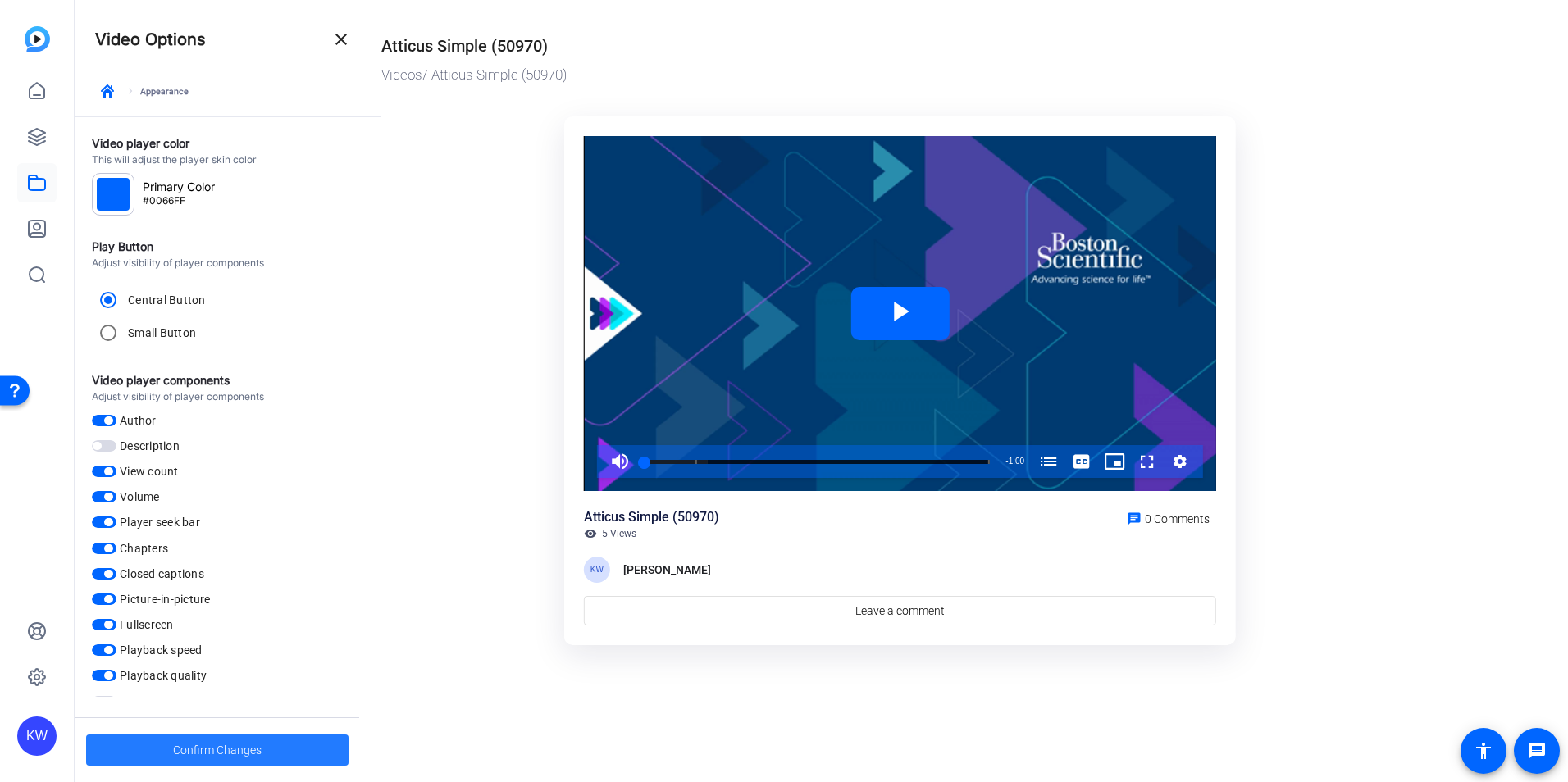
click at [241, 746] on span "Confirm Changes" at bounding box center [217, 749] width 89 height 31
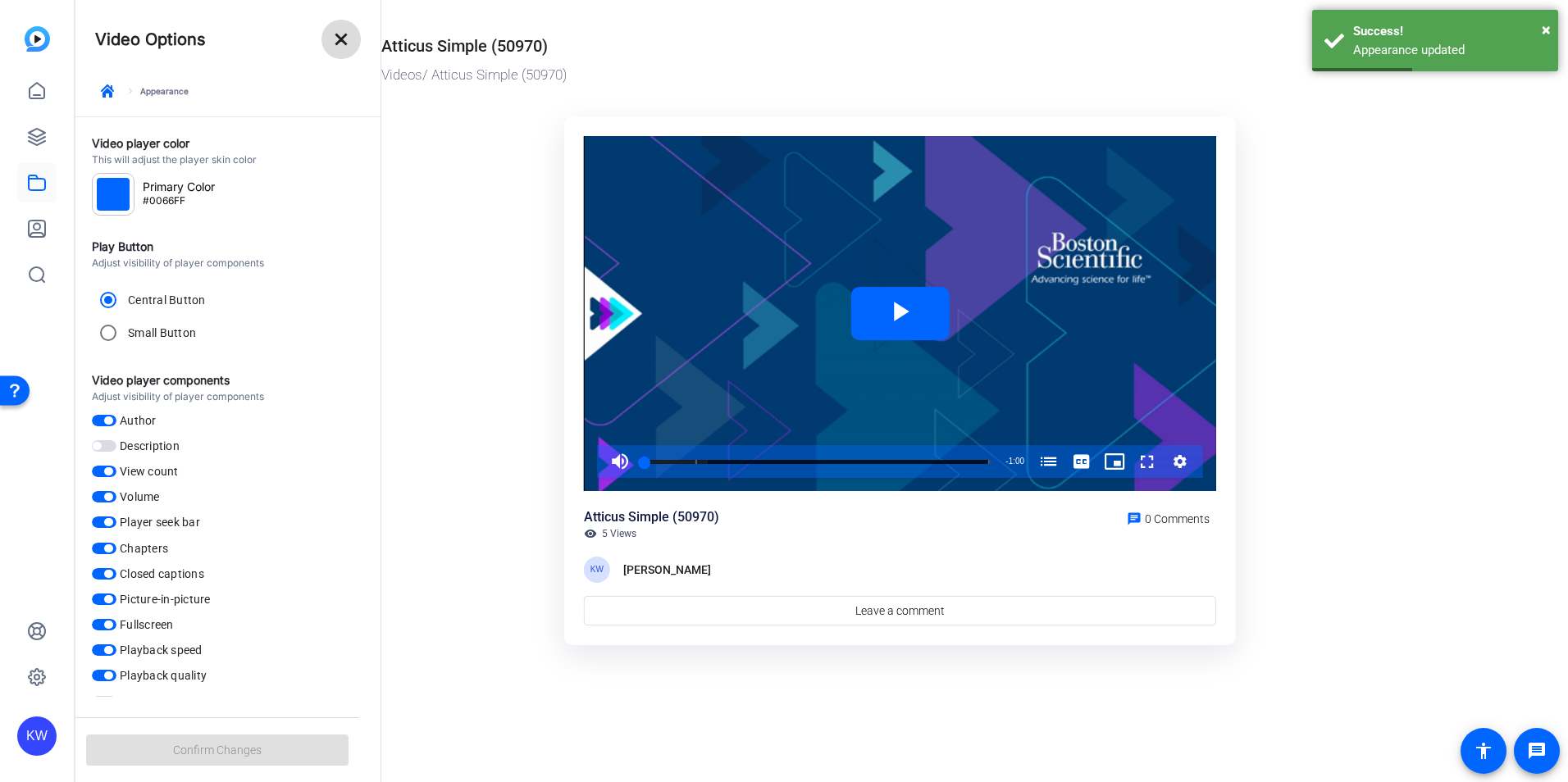
click at [332, 43] on mat-icon "close" at bounding box center [341, 39] width 20 height 20
